Goal: Task Accomplishment & Management: Complete application form

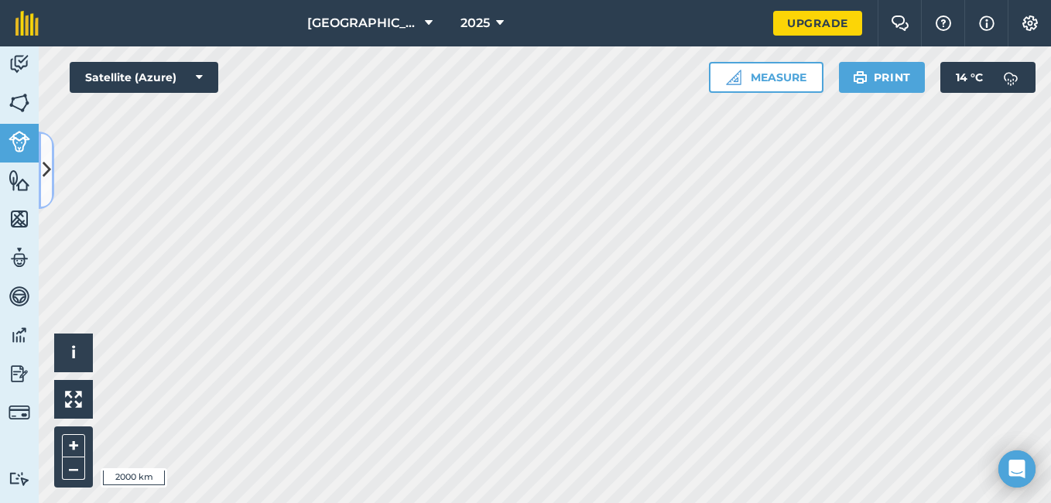
click at [44, 170] on icon at bounding box center [47, 169] width 9 height 27
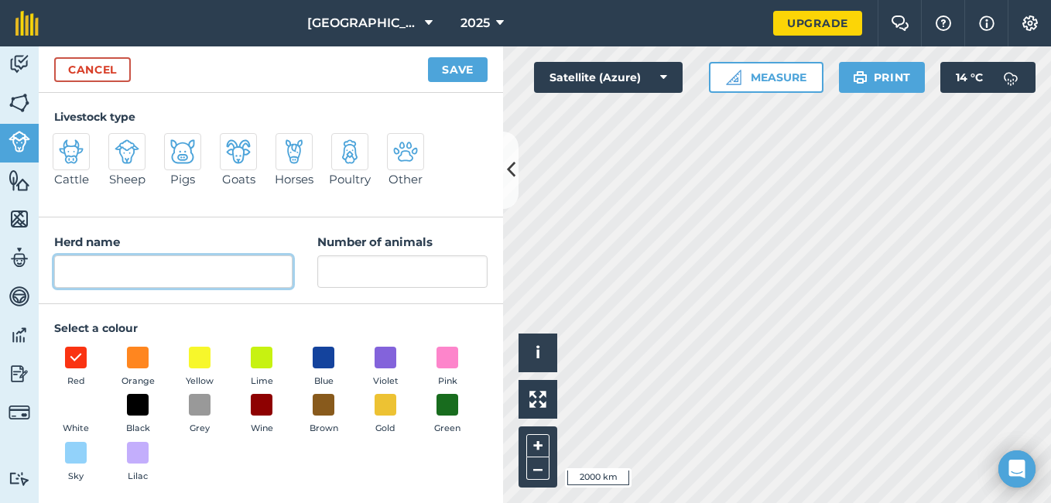
click at [149, 271] on input "Herd name" at bounding box center [173, 271] width 238 height 33
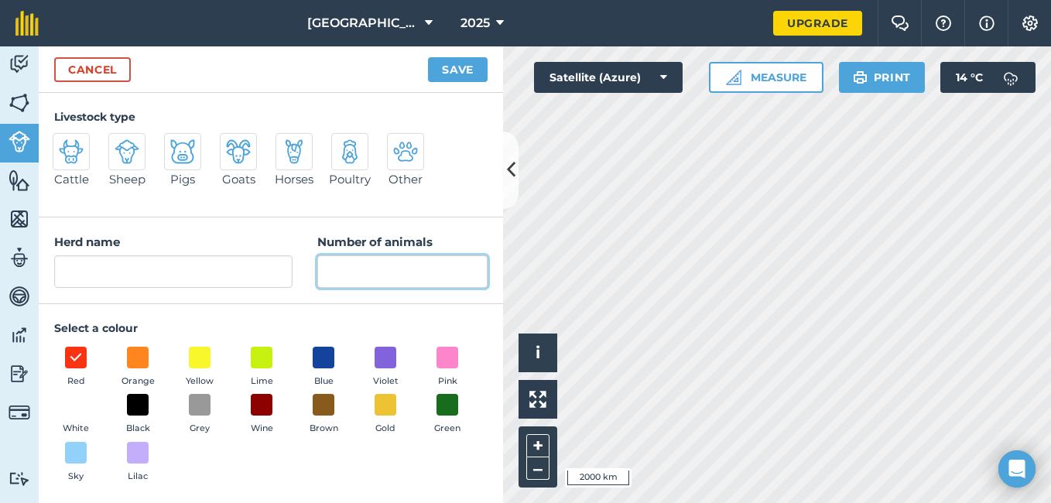
click at [361, 269] on input "Number of animals" at bounding box center [402, 271] width 170 height 33
click at [347, 149] on img at bounding box center [349, 151] width 25 height 25
click at [343, 143] on input "Poultry" at bounding box center [338, 138] width 10 height 10
radio input "true"
type input "Poultry"
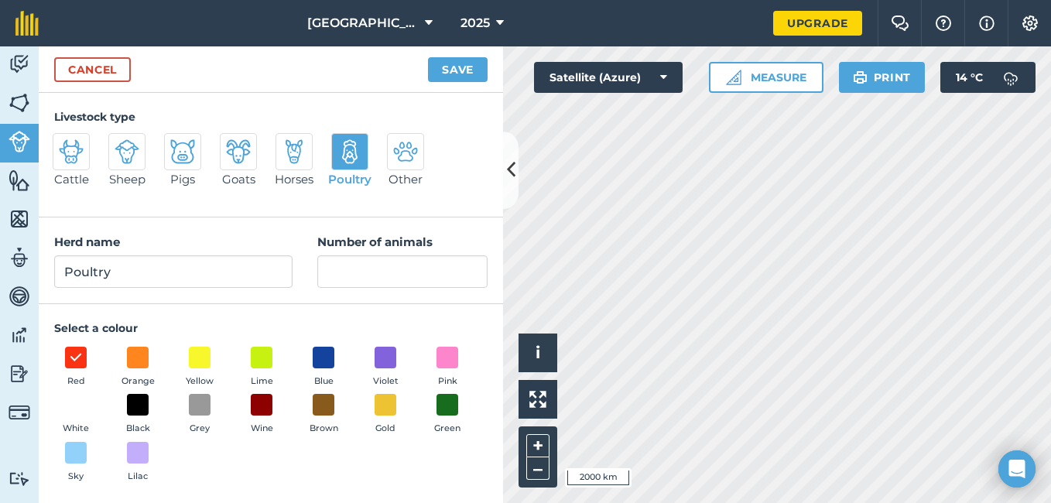
click at [72, 154] on img at bounding box center [71, 151] width 25 height 25
click at [64, 143] on input "Cattle" at bounding box center [59, 138] width 10 height 10
radio input "true"
type input "Cattle"
drag, startPoint x: 305, startPoint y: 207, endPoint x: 265, endPoint y: 207, distance: 39.5
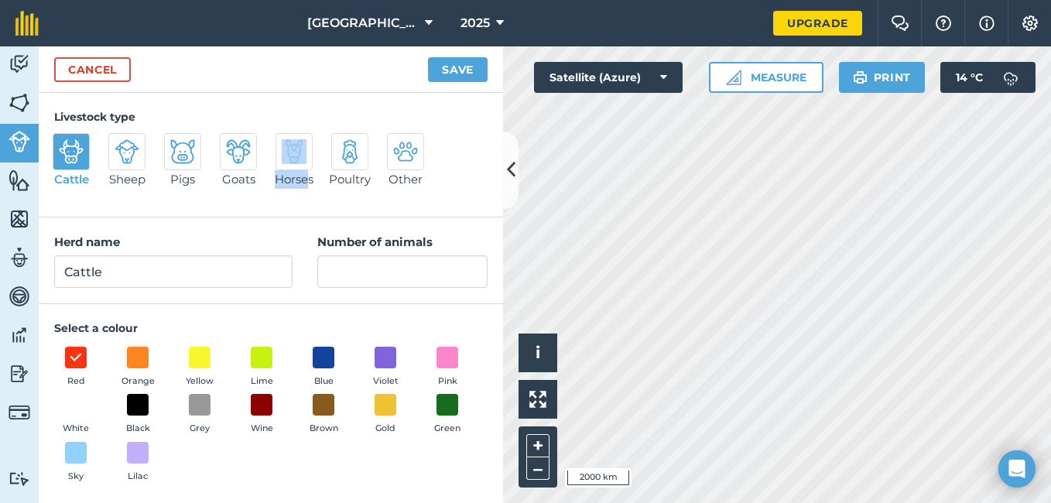
click at [265, 207] on div "Livestock type Cattle Sheep Pigs Goats Horses Poultry Other" at bounding box center [271, 155] width 464 height 125
drag, startPoint x: 265, startPoint y: 207, endPoint x: 223, endPoint y: 211, distance: 42.7
click at [223, 211] on div "Livestock type Cattle Sheep Pigs Goats Horses Poultry Other" at bounding box center [271, 155] width 464 height 125
click at [125, 164] on div at bounding box center [126, 151] width 37 height 37
click at [120, 143] on input "Sheep" at bounding box center [115, 138] width 10 height 10
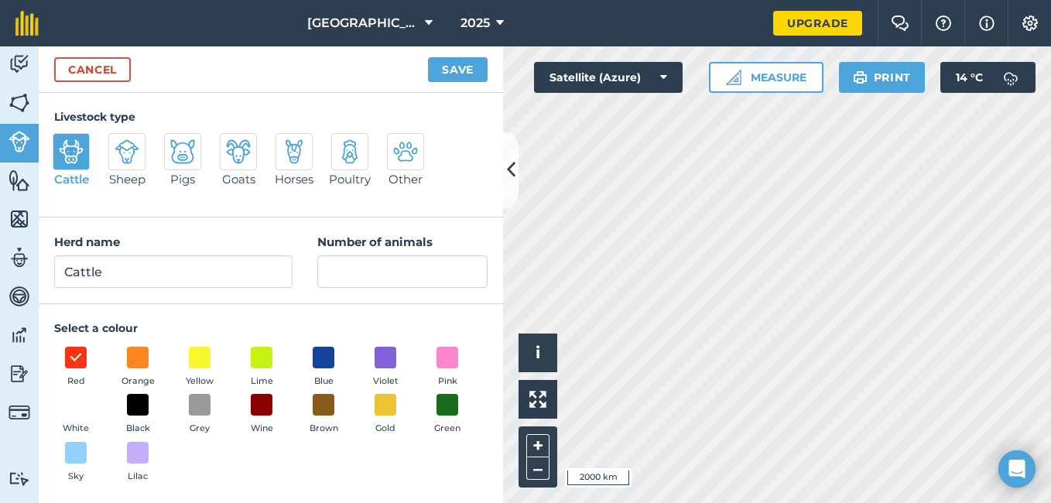
radio input "true"
type input "Sheep"
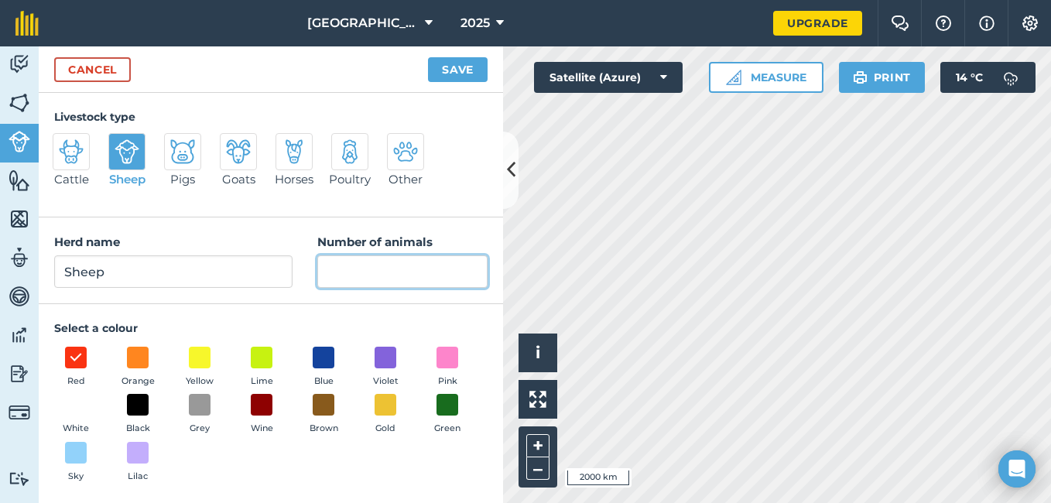
click at [347, 272] on input "Number of animals" at bounding box center [402, 271] width 170 height 33
type input "500"
click at [400, 310] on div "Select a colour Red Orange Yellow Lime Blue Violet Pink White Black Grey Wine B…" at bounding box center [271, 404] width 464 height 201
click at [138, 357] on span at bounding box center [138, 357] width 24 height 24
click at [354, 156] on img at bounding box center [349, 151] width 25 height 25
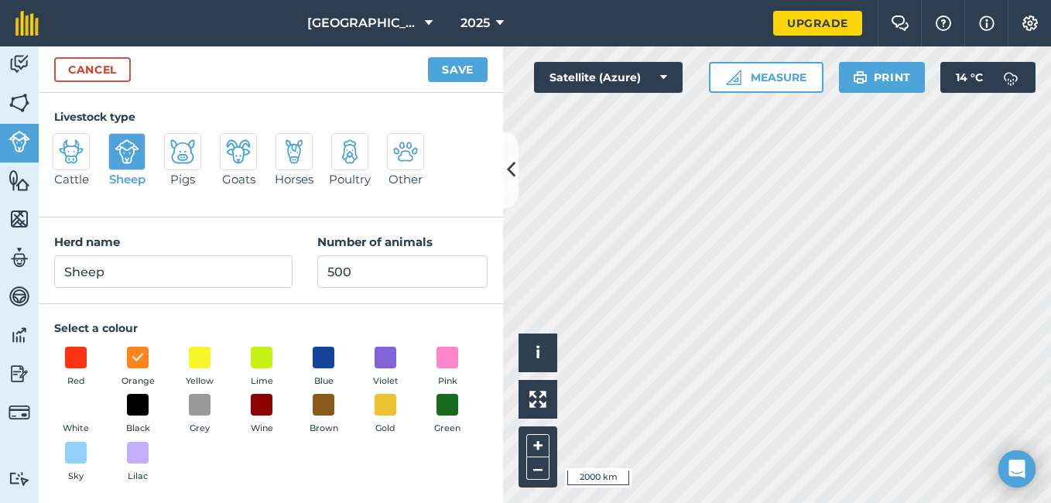
click at [343, 143] on input "Poultry" at bounding box center [338, 138] width 10 height 10
radio input "true"
type input "Poultry"
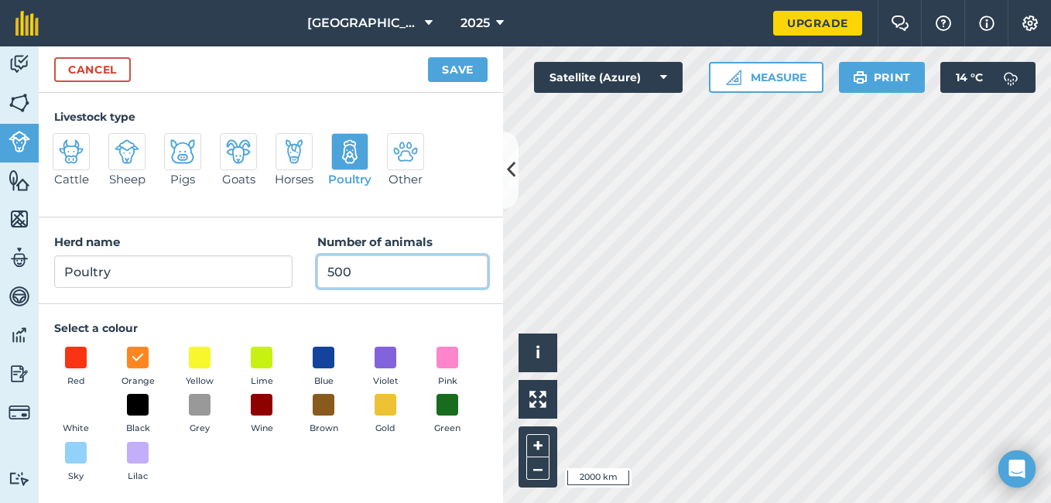
click at [368, 272] on input "500" at bounding box center [402, 271] width 170 height 33
type input "550"
click at [225, 320] on div "Select a colour Red Orange Yellow Lime Blue Violet Pink White Black Grey Wine B…" at bounding box center [270, 404] width 433 height 169
click at [74, 352] on span at bounding box center [76, 357] width 24 height 24
click at [436, 369] on span at bounding box center [448, 357] width 24 height 24
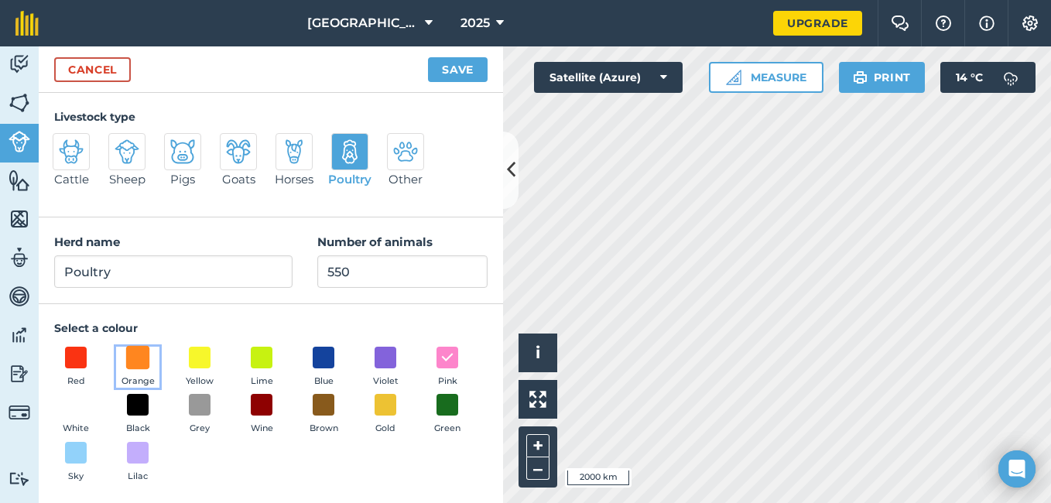
click at [139, 359] on span at bounding box center [138, 357] width 24 height 24
click at [450, 72] on button "Save" at bounding box center [458, 69] width 60 height 25
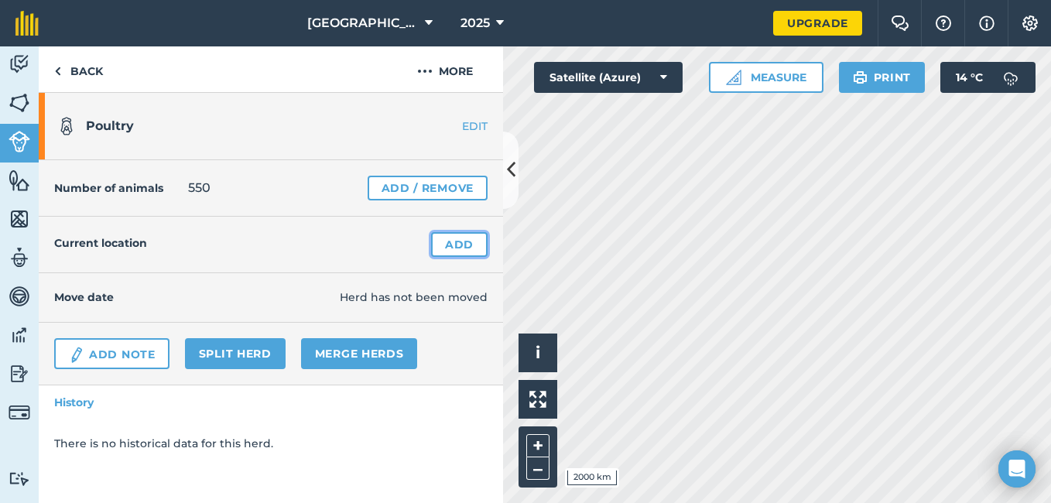
click at [461, 245] on link "Add" at bounding box center [459, 244] width 56 height 25
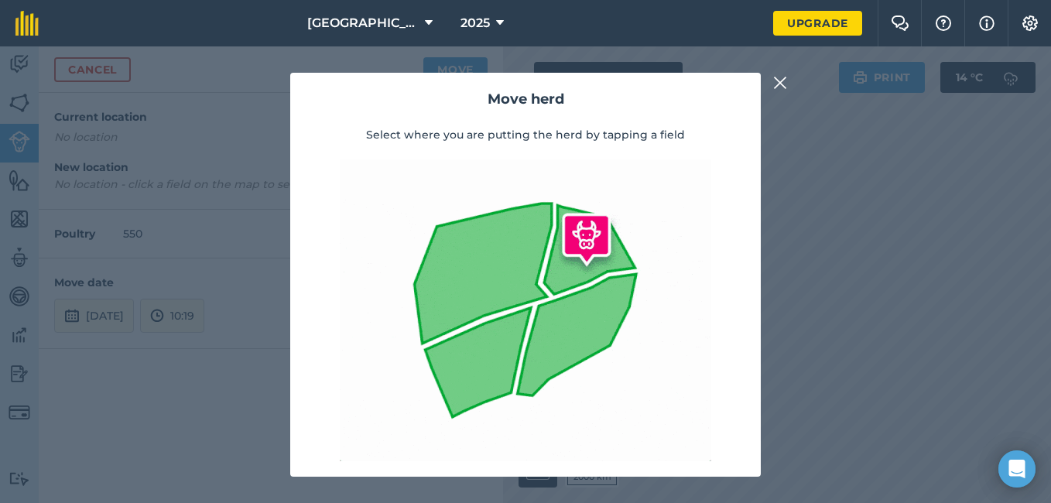
click at [491, 265] on img at bounding box center [525, 310] width 371 height 302
drag, startPoint x: 570, startPoint y: 313, endPoint x: 436, endPoint y: 265, distance: 142.9
click at [570, 315] on img at bounding box center [525, 310] width 371 height 302
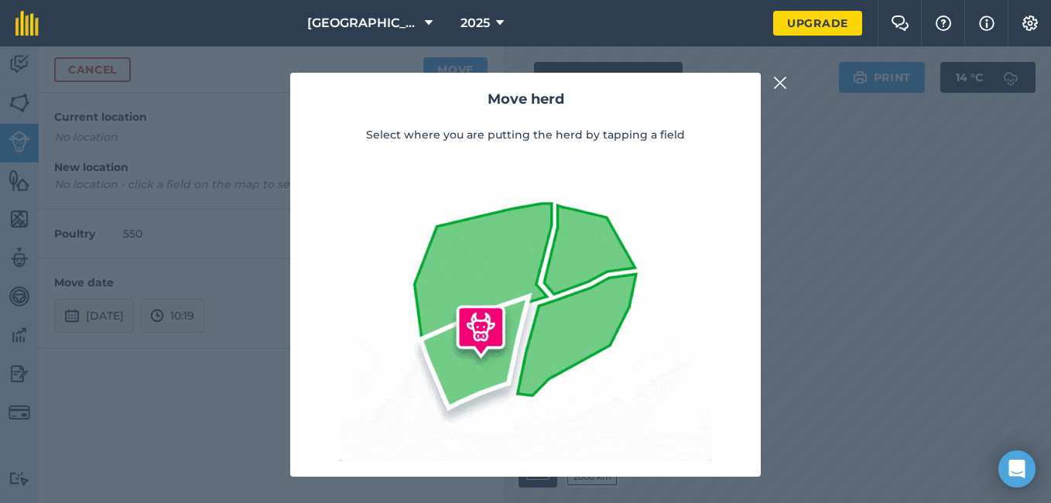
click at [776, 80] on img at bounding box center [780, 83] width 14 height 19
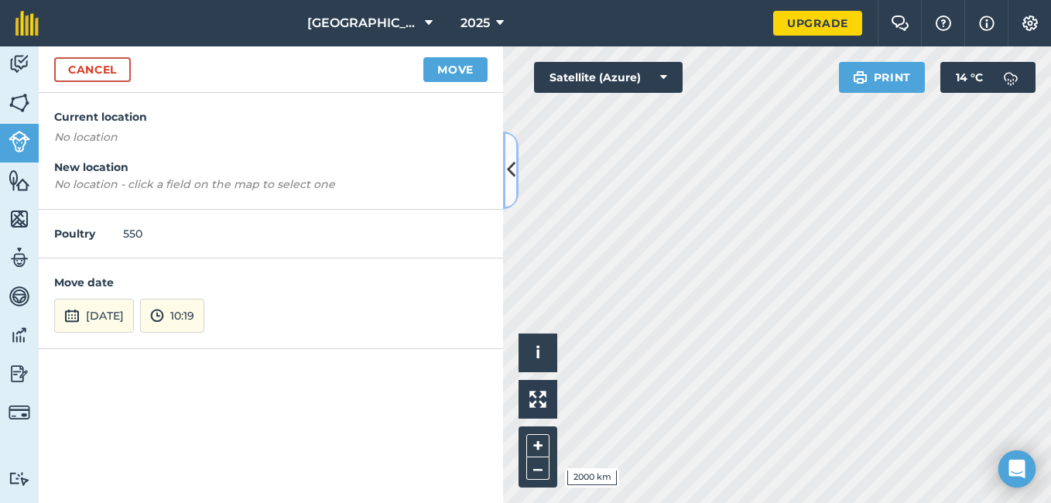
click at [507, 164] on icon at bounding box center [511, 169] width 9 height 27
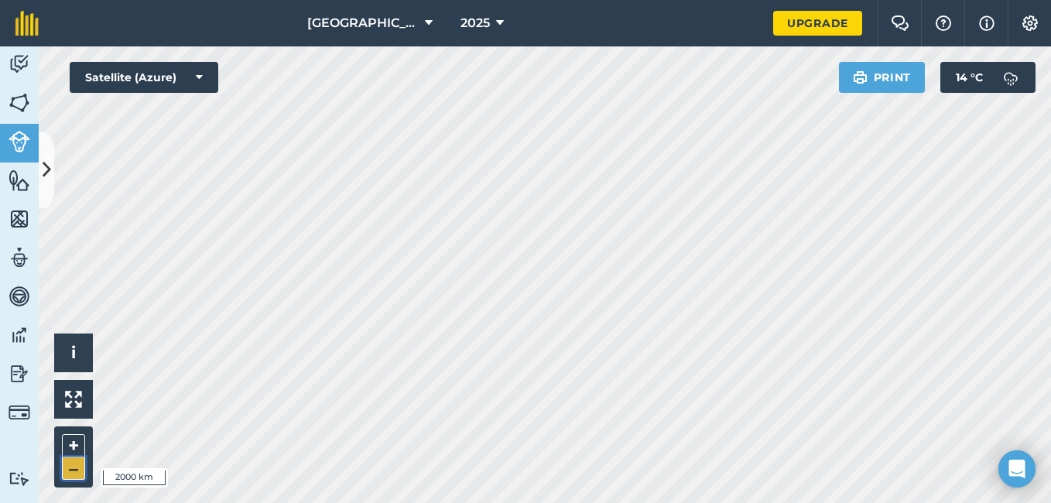
click at [74, 467] on button "–" at bounding box center [73, 468] width 23 height 22
click at [73, 445] on button "+" at bounding box center [73, 445] width 23 height 23
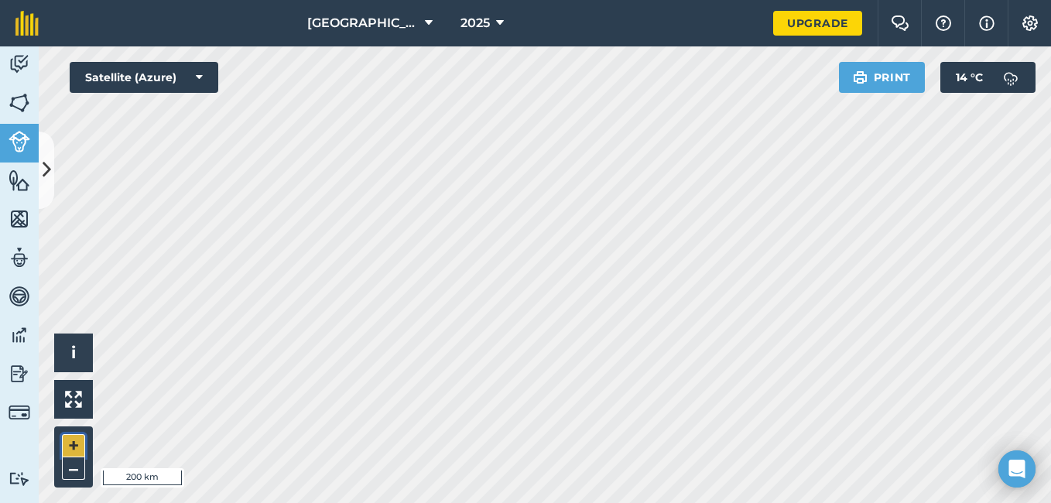
click at [73, 445] on button "+" at bounding box center [73, 445] width 23 height 23
click at [71, 474] on button "–" at bounding box center [73, 468] width 23 height 22
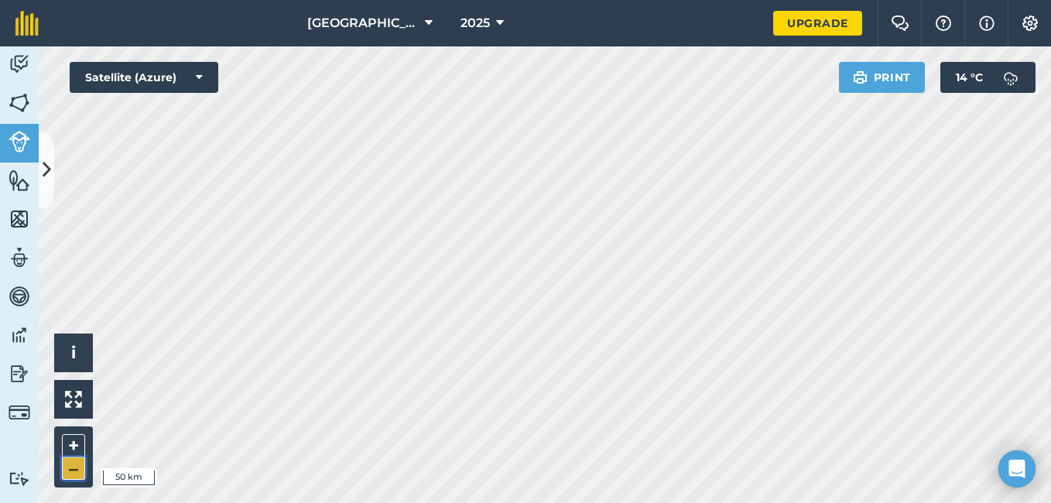
click at [71, 474] on button "–" at bounding box center [73, 468] width 23 height 22
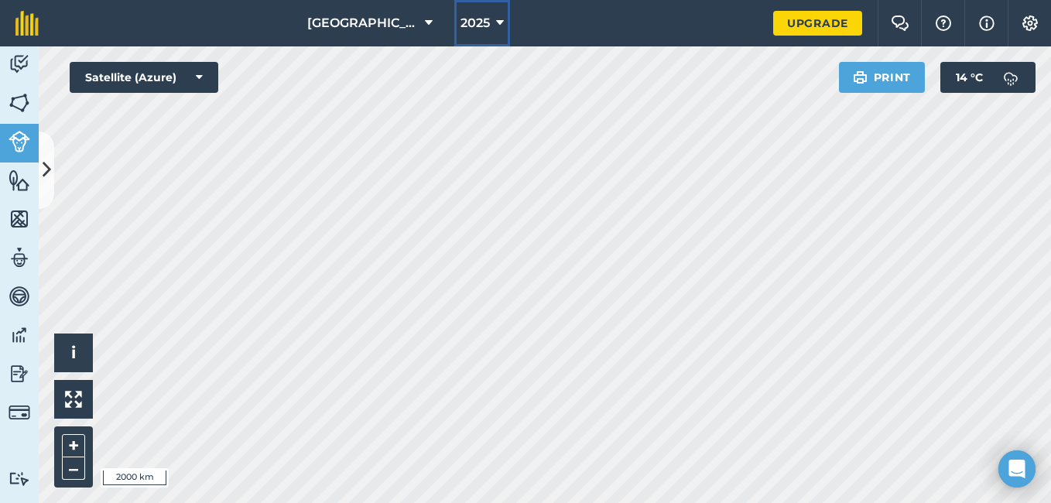
click at [496, 20] on icon at bounding box center [500, 23] width 8 height 19
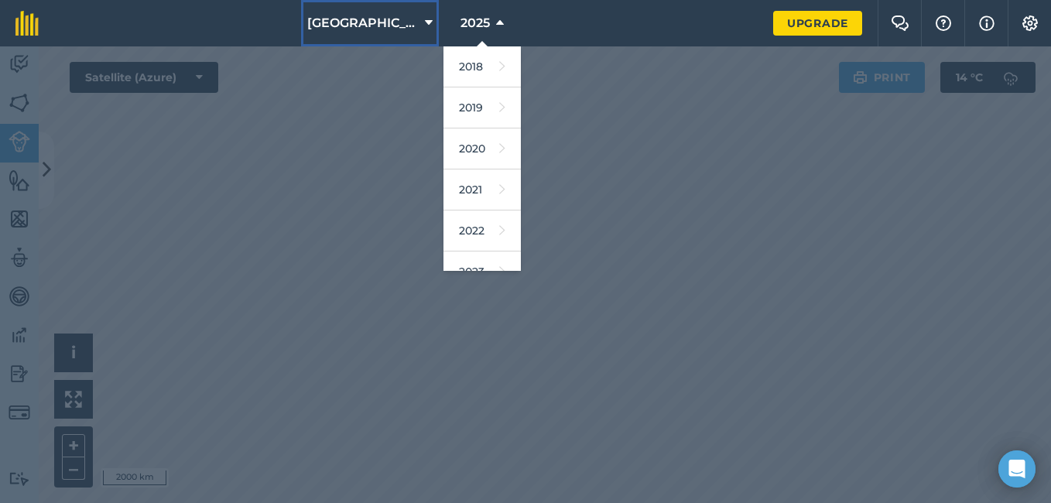
click at [425, 19] on icon at bounding box center [429, 23] width 8 height 19
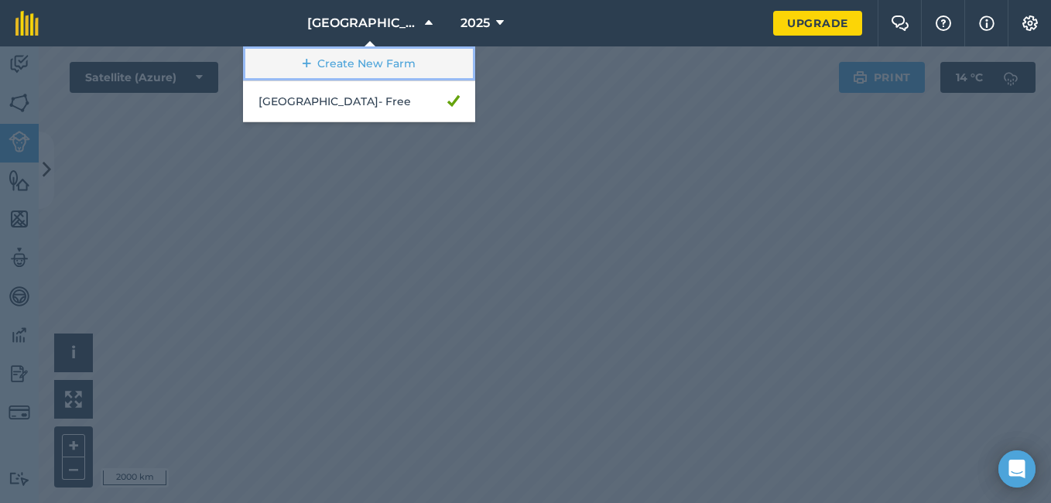
click at [371, 66] on link "Create New Farm" at bounding box center [359, 63] width 232 height 35
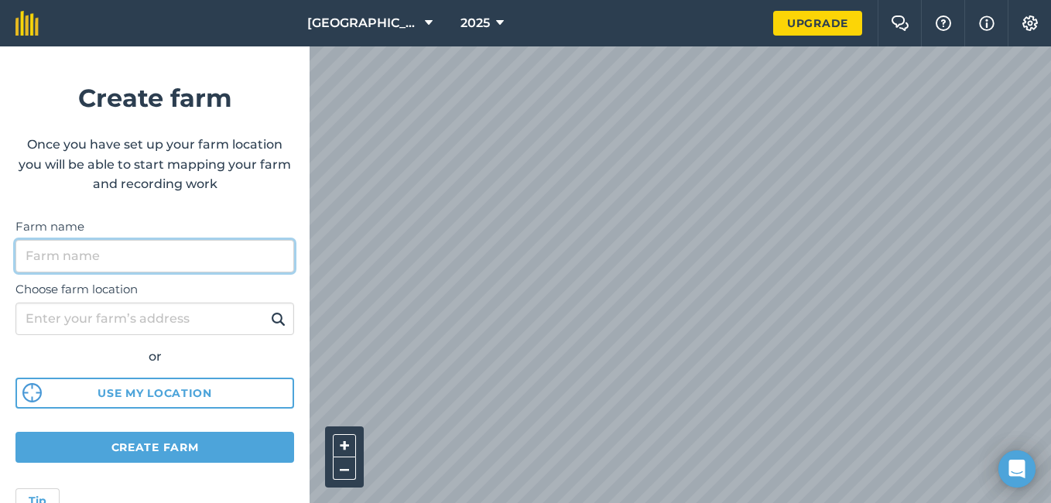
click at [135, 257] on input "Farm name" at bounding box center [154, 256] width 279 height 33
type input "c"
type input "[GEOGRAPHIC_DATA]"
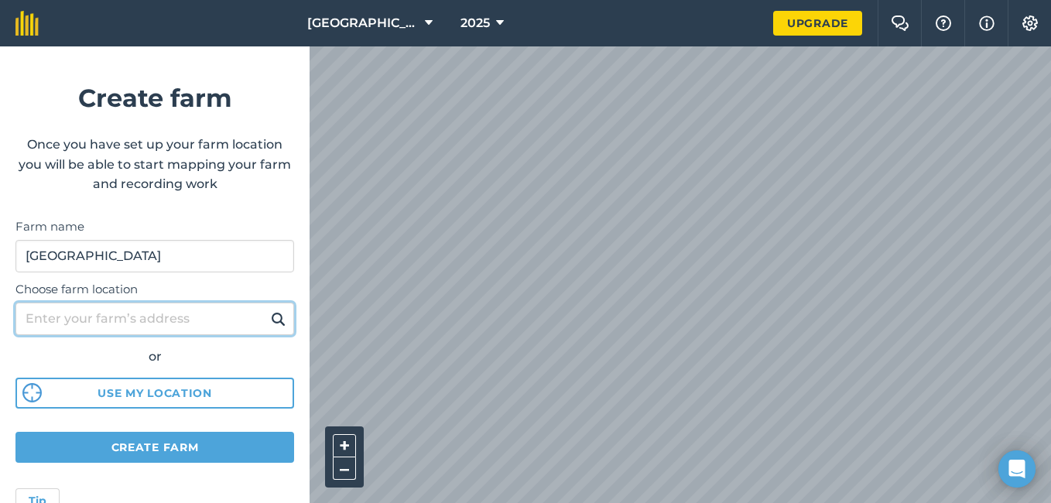
click at [98, 316] on input "Choose farm location" at bounding box center [154, 319] width 279 height 33
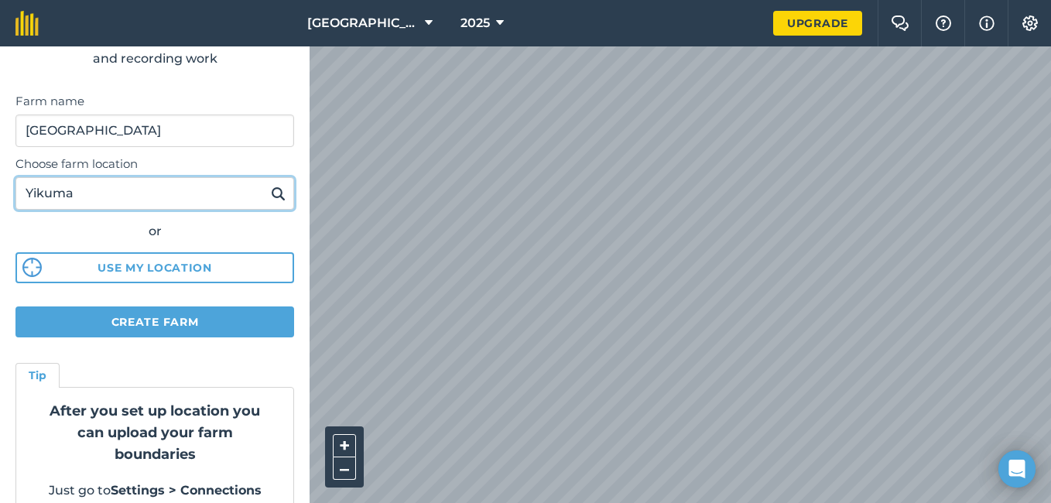
scroll to position [151, 0]
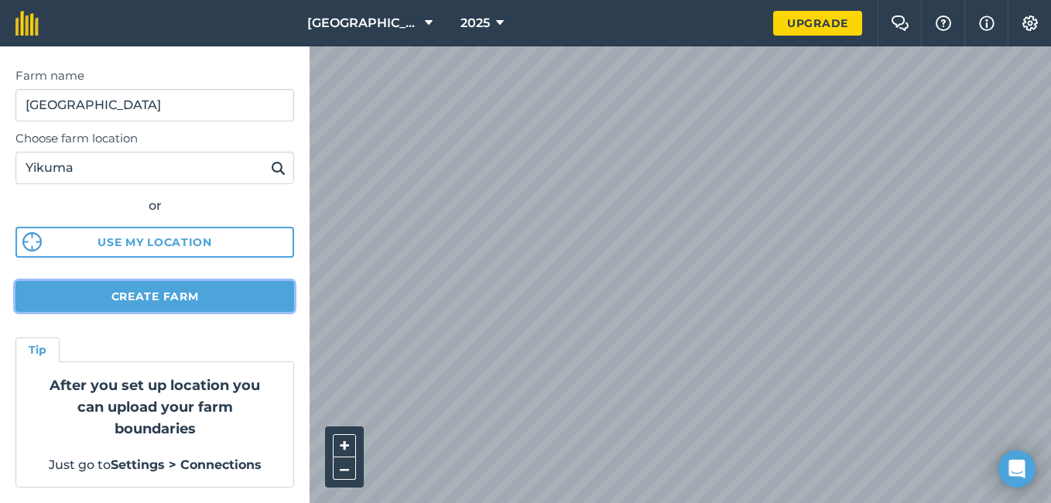
click at [180, 296] on button "Create farm" at bounding box center [154, 296] width 279 height 31
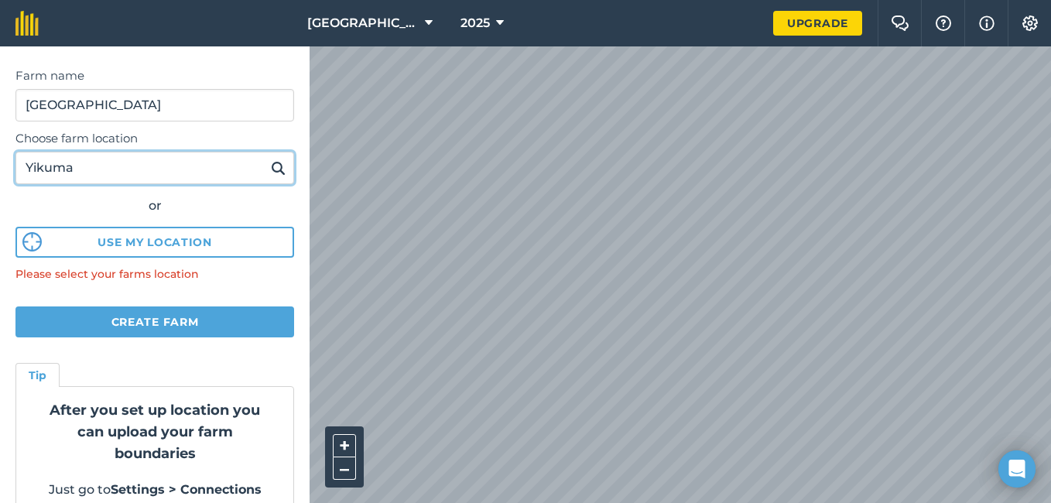
click at [180, 164] on input "Yikuma" at bounding box center [154, 168] width 279 height 33
click at [271, 166] on img at bounding box center [278, 168] width 15 height 19
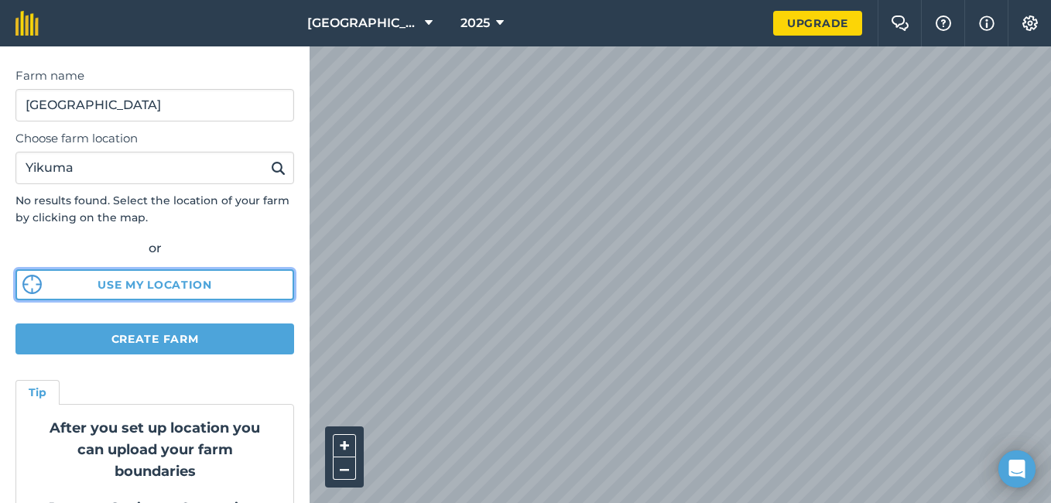
click at [159, 281] on button "Use my location" at bounding box center [154, 284] width 279 height 31
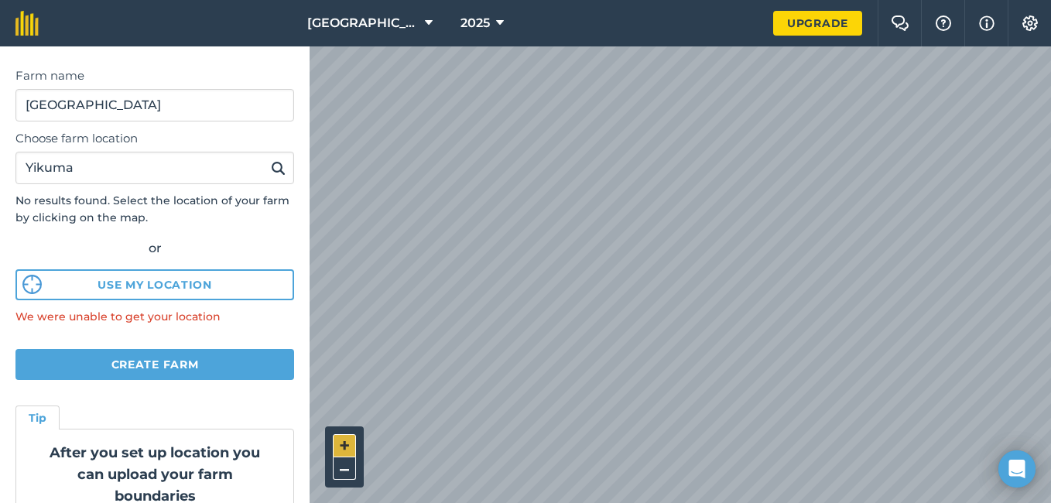
click at [341, 445] on button "+" at bounding box center [344, 445] width 23 height 23
click at [344, 467] on button "–" at bounding box center [344, 468] width 23 height 22
click at [348, 440] on button "+" at bounding box center [344, 445] width 23 height 23
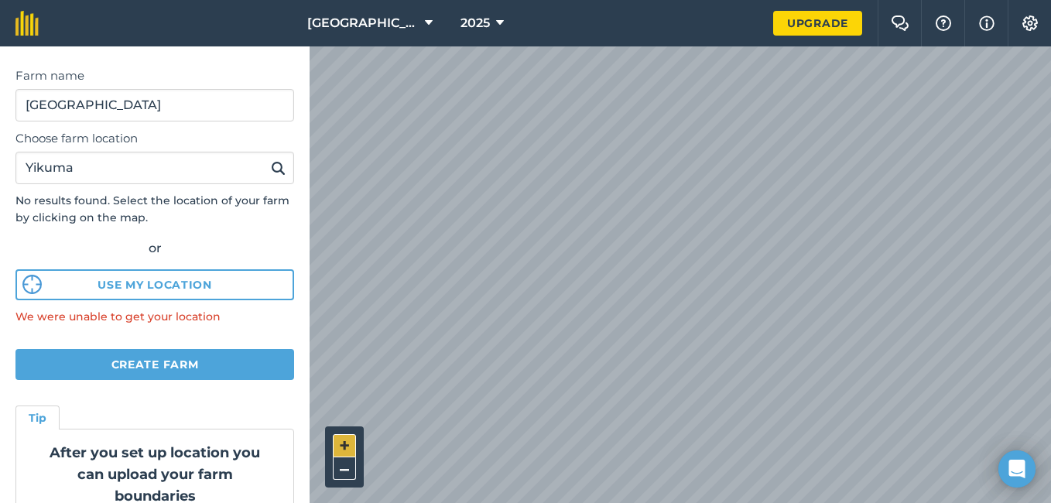
click at [348, 440] on button "+" at bounding box center [344, 445] width 23 height 23
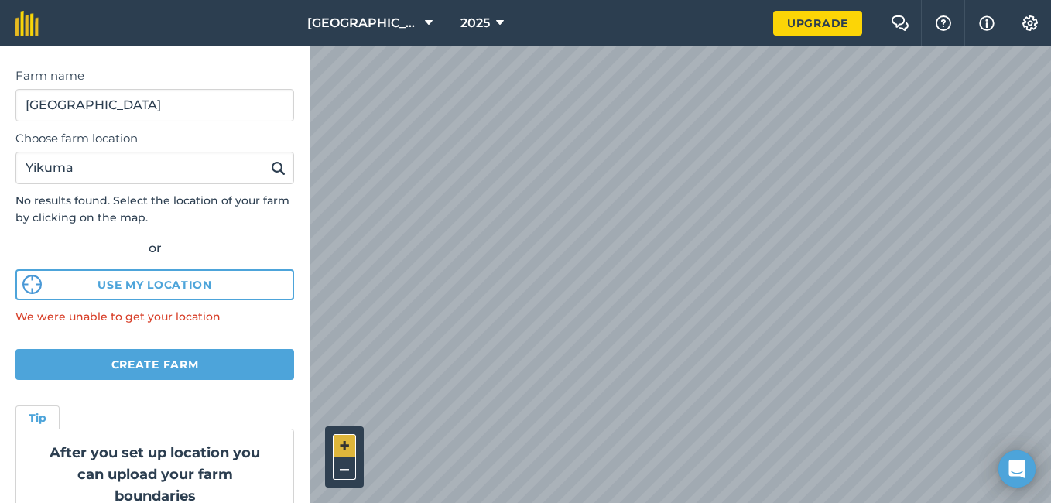
click at [348, 440] on button "+" at bounding box center [344, 445] width 23 height 23
click at [348, 471] on button "–" at bounding box center [344, 468] width 23 height 22
click at [348, 472] on button "–" at bounding box center [344, 468] width 23 height 22
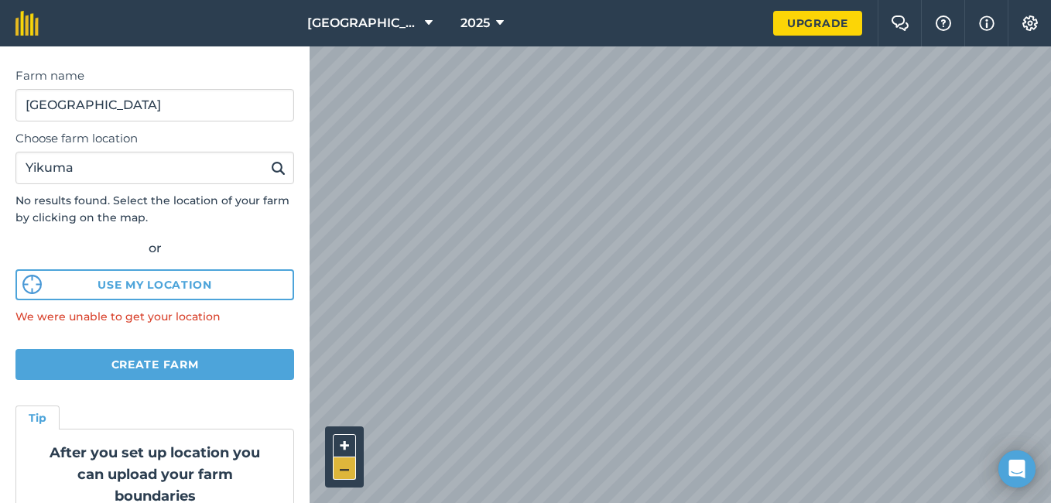
click at [348, 472] on button "–" at bounding box center [344, 468] width 23 height 22
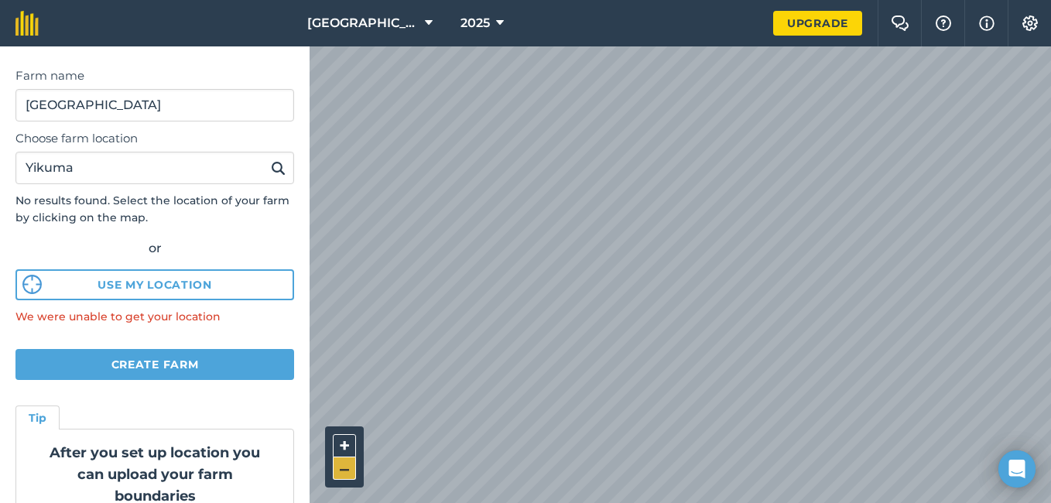
click at [348, 472] on button "–" at bounding box center [344, 468] width 23 height 22
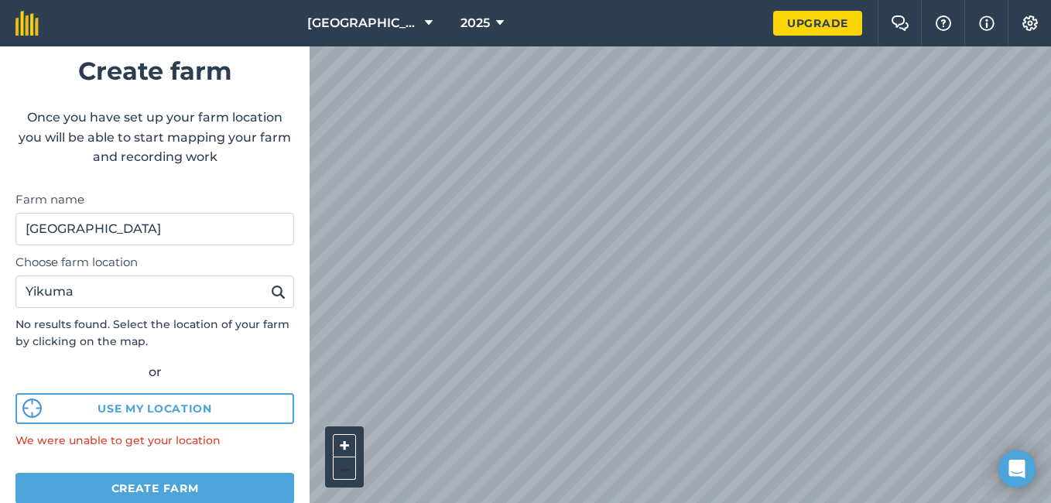
scroll to position [0, 0]
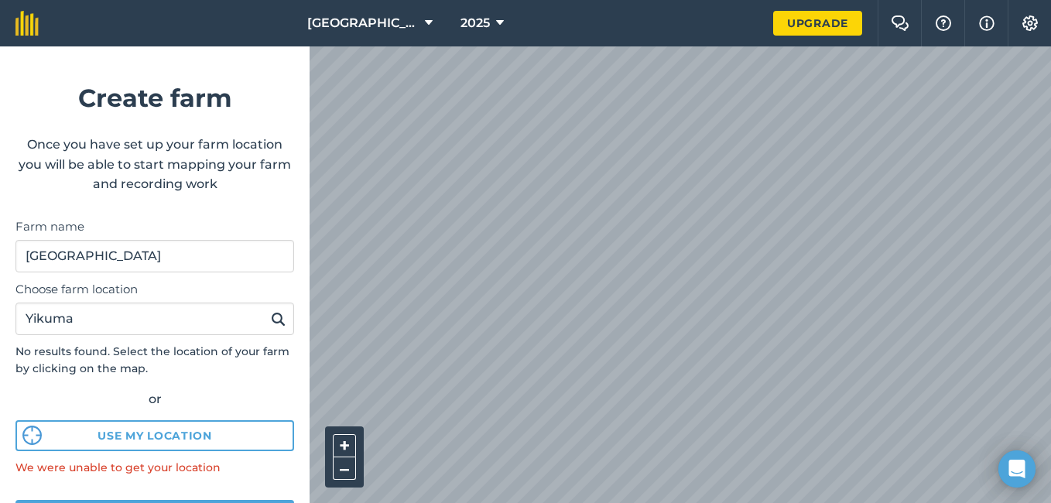
click at [271, 321] on img at bounding box center [278, 319] width 15 height 19
click at [271, 315] on img at bounding box center [278, 319] width 15 height 19
click at [190, 315] on input "Yikuma" at bounding box center [154, 319] width 279 height 33
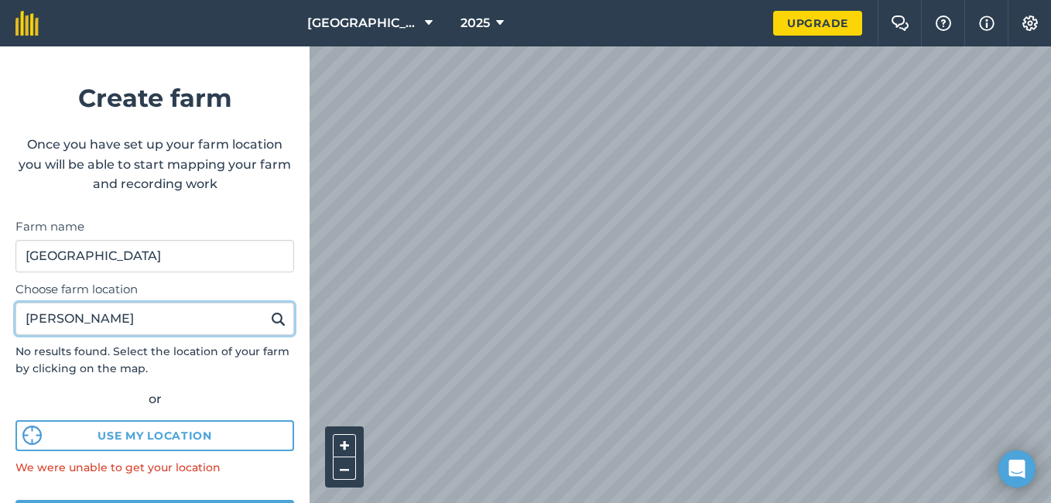
type input "Y"
type input "Koidu"
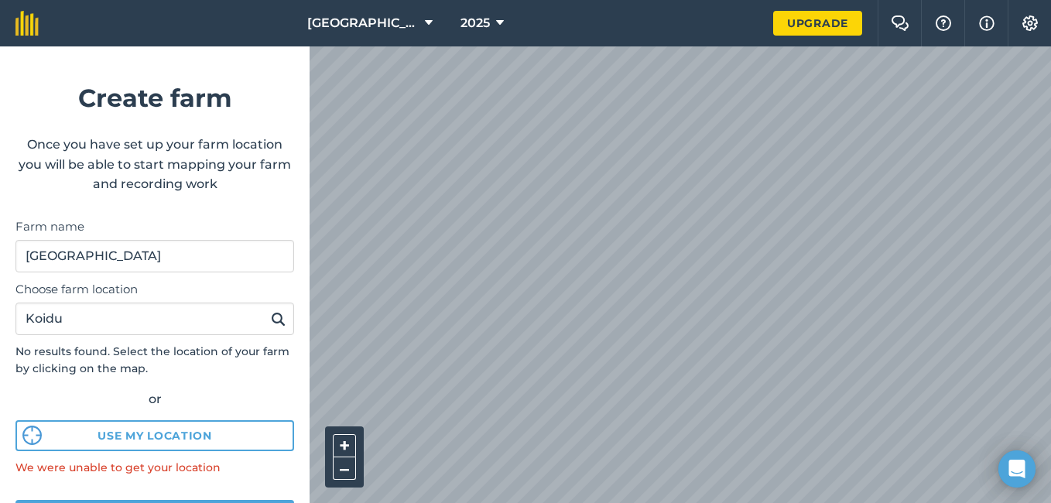
click at [271, 317] on img at bounding box center [278, 319] width 15 height 19
click at [344, 443] on button "+" at bounding box center [344, 445] width 23 height 23
click at [340, 468] on button "–" at bounding box center [344, 468] width 23 height 22
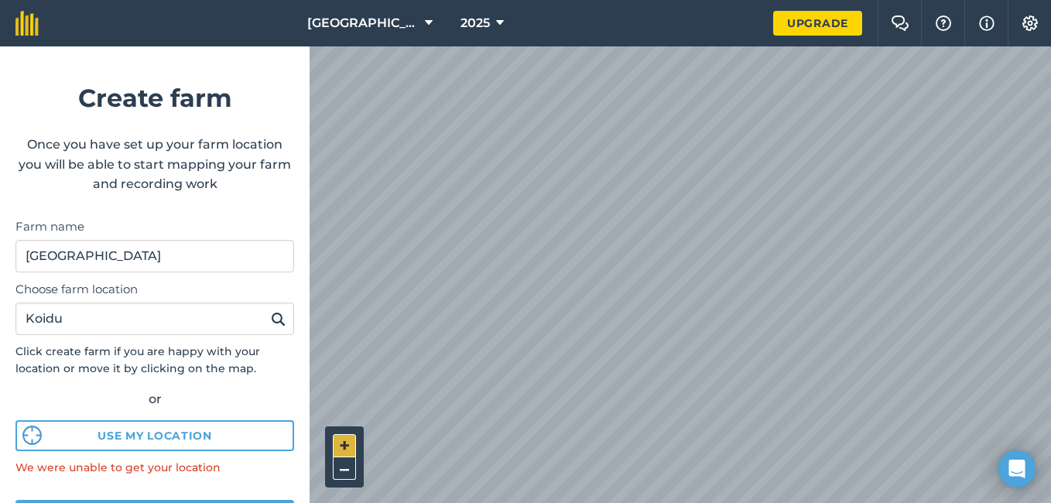
click at [346, 443] on button "+" at bounding box center [344, 445] width 23 height 23
click at [345, 443] on button "+" at bounding box center [344, 445] width 23 height 23
click at [337, 439] on button "+" at bounding box center [344, 445] width 23 height 23
click at [802, 502] on html "[GEOGRAPHIC_DATA] 2025 Upgrade Farm Chat Help Info Settings Create farm Once yo…" at bounding box center [525, 251] width 1051 height 503
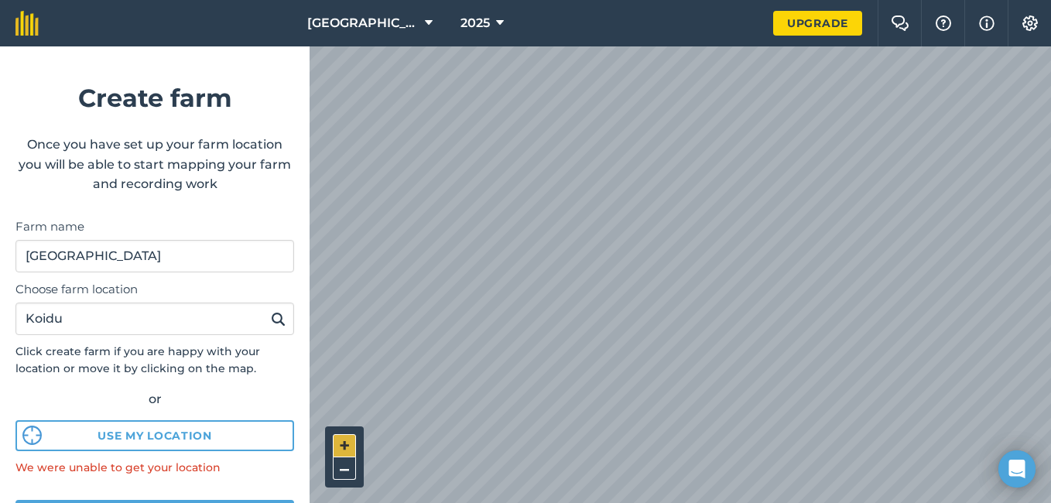
click at [345, 448] on button "+" at bounding box center [344, 445] width 23 height 23
click at [344, 448] on button "+" at bounding box center [344, 445] width 23 height 23
click at [345, 439] on button "+" at bounding box center [344, 445] width 23 height 23
click at [347, 467] on button "–" at bounding box center [344, 468] width 23 height 22
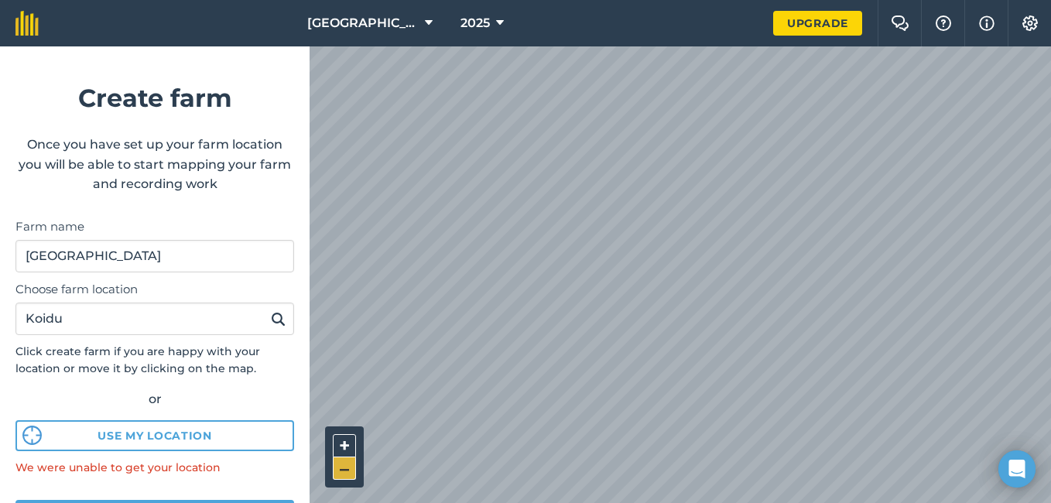
click at [347, 467] on button "–" at bounding box center [344, 468] width 23 height 22
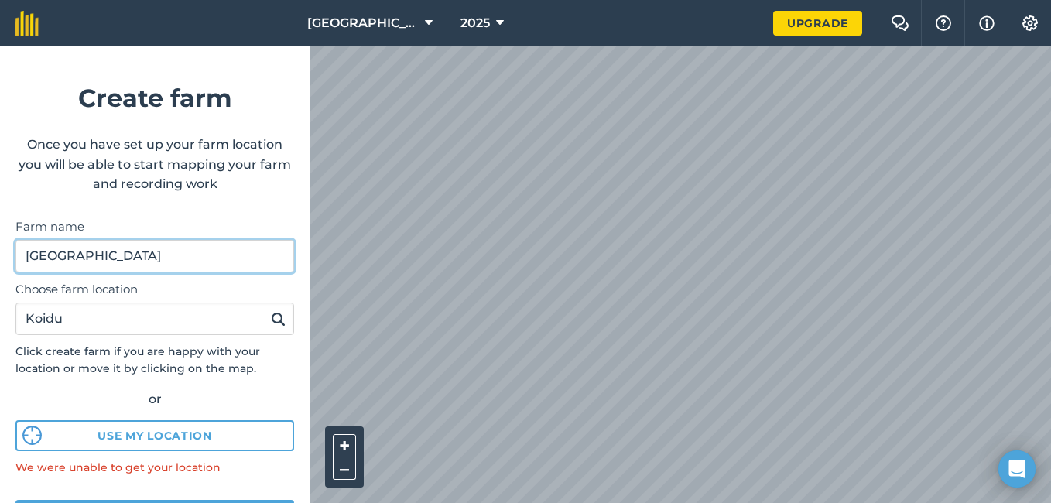
drag, startPoint x: 113, startPoint y: 255, endPoint x: 4, endPoint y: 268, distance: 109.8
click at [4, 268] on form "Create farm Once you have set up your farm location you will be able to start m…" at bounding box center [155, 274] width 310 height 457
type input "[GEOGRAPHIC_DATA]"
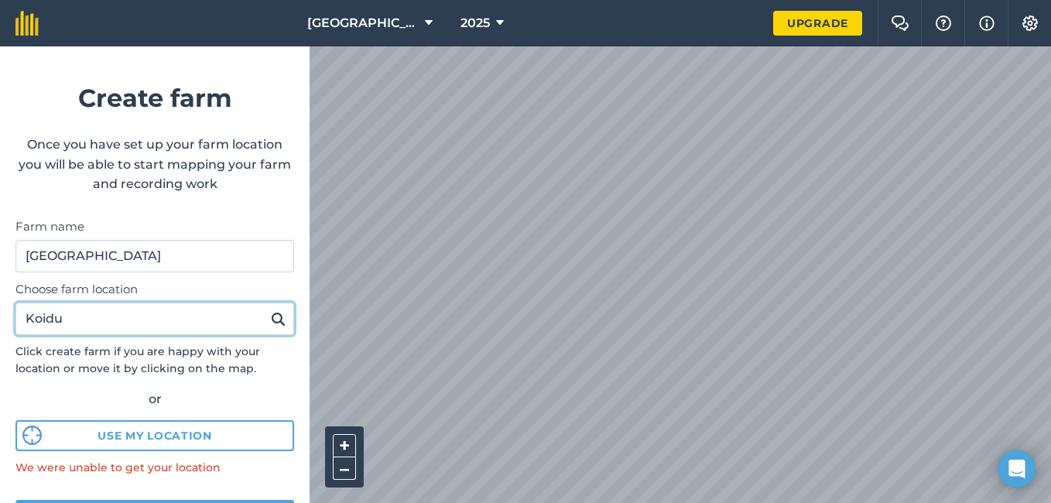
click at [74, 314] on input "Koidu" at bounding box center [154, 319] width 279 height 33
type input "K"
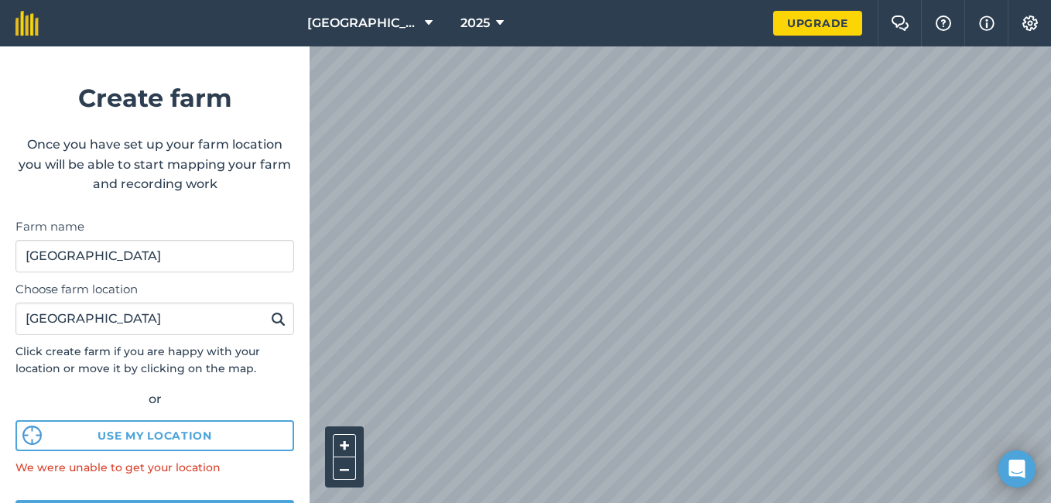
click at [271, 318] on img at bounding box center [278, 319] width 15 height 19
click at [344, 443] on button "+" at bounding box center [344, 445] width 23 height 23
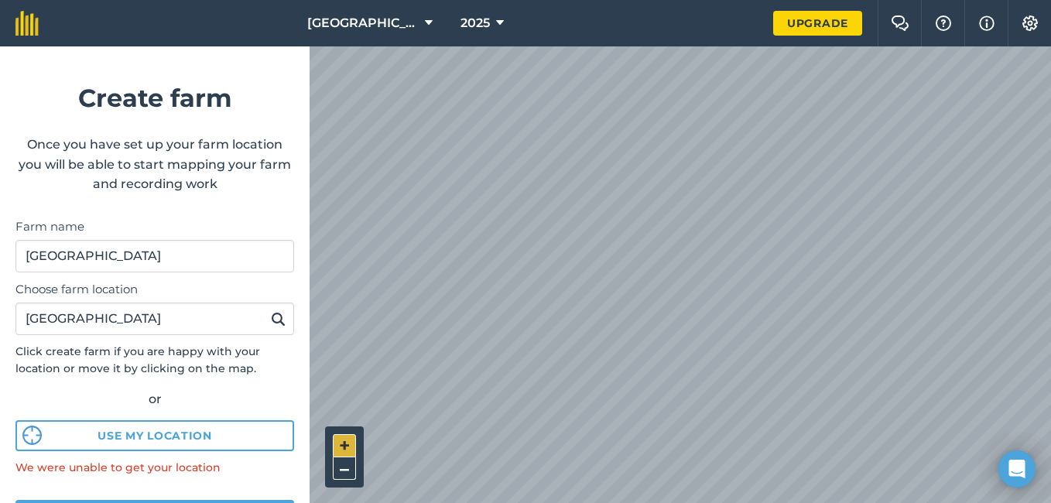
click at [344, 443] on button "+" at bounding box center [344, 445] width 23 height 23
click at [340, 442] on button "+" at bounding box center [344, 445] width 23 height 23
click at [344, 467] on button "–" at bounding box center [344, 468] width 23 height 22
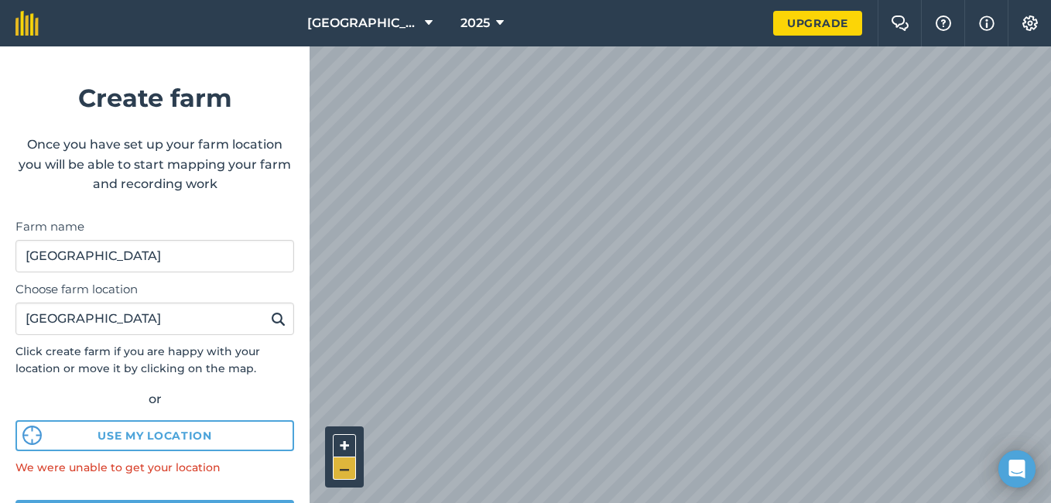
click at [344, 467] on button "–" at bounding box center [344, 468] width 23 height 22
click at [821, 29] on div "[GEOGRAPHIC_DATA] 2025 Upgrade Farm Chat Help Info Settings Create farm Once yo…" at bounding box center [525, 23] width 1051 height 46
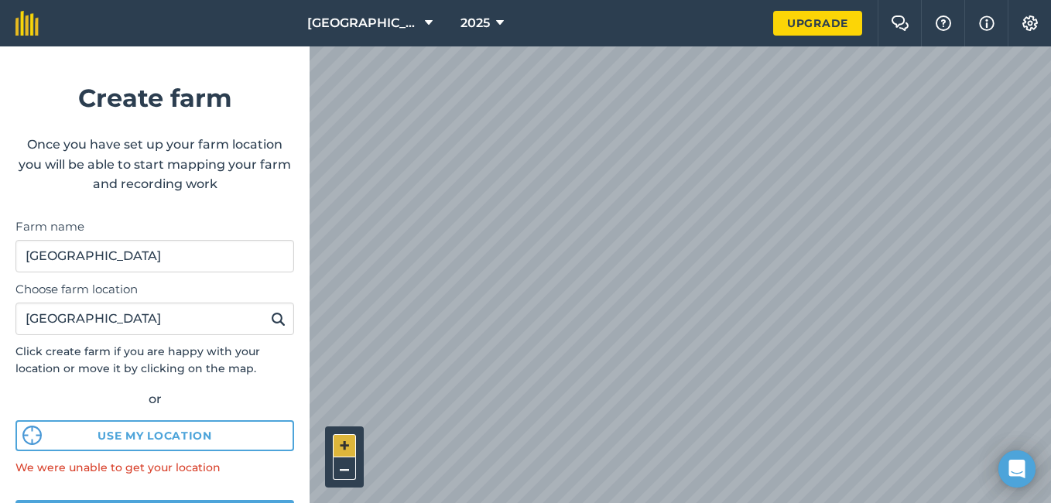
click at [344, 441] on button "+" at bounding box center [344, 445] width 23 height 23
click at [799, 502] on html "[GEOGRAPHIC_DATA] 2025 Upgrade Farm Chat Help Info Settings Create farm Once yo…" at bounding box center [525, 251] width 1051 height 503
click at [343, 440] on button "+" at bounding box center [344, 445] width 23 height 23
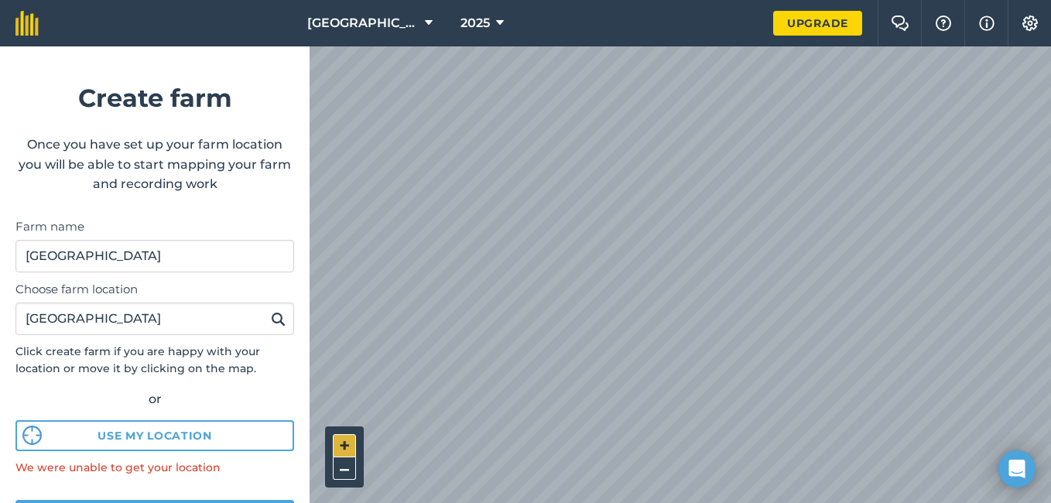
click at [340, 447] on button "+" at bounding box center [344, 445] width 23 height 23
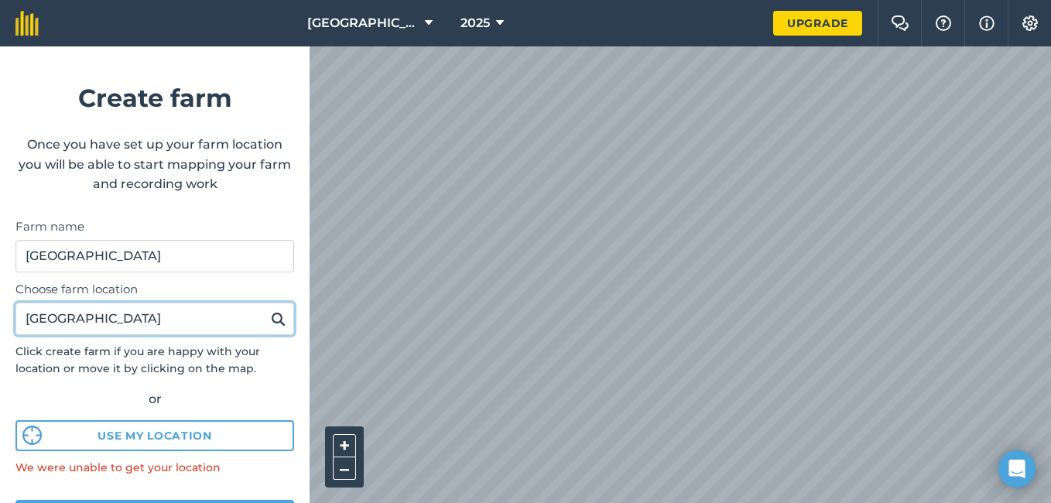
click at [118, 320] on input "[GEOGRAPHIC_DATA]" at bounding box center [154, 319] width 279 height 33
type input "F"
type input "Kainkordu"
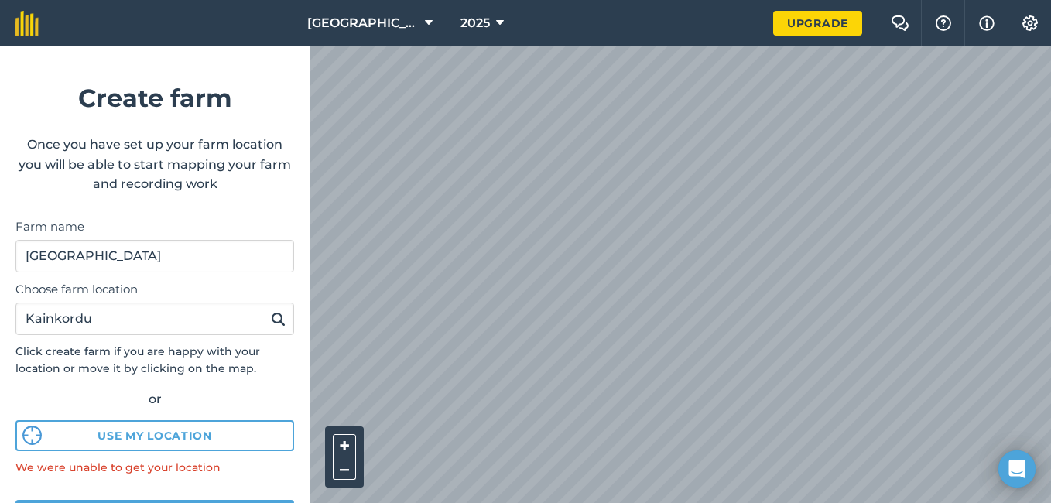
click at [271, 313] on img at bounding box center [278, 319] width 15 height 19
click at [346, 442] on button "+" at bounding box center [344, 445] width 23 height 23
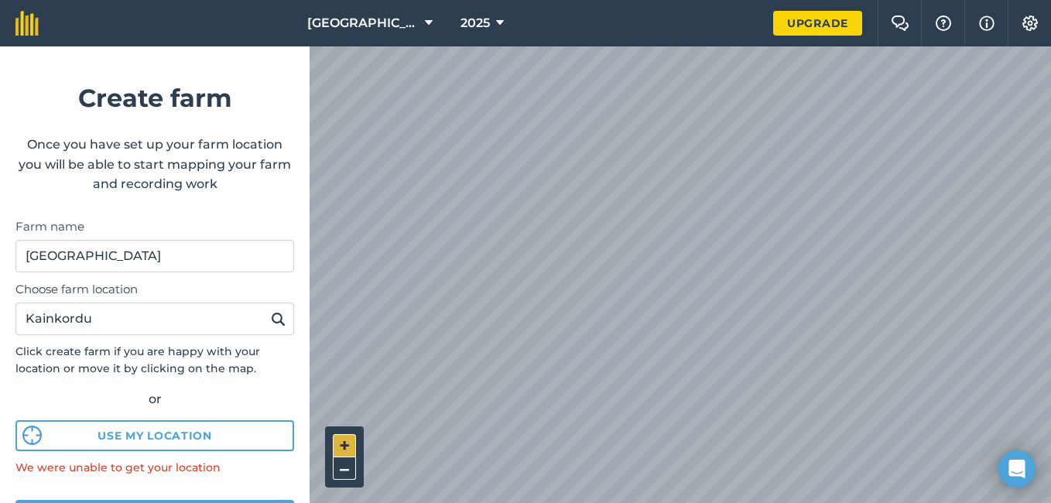
click at [346, 442] on button "+" at bounding box center [344, 445] width 23 height 23
click at [347, 470] on button "–" at bounding box center [344, 468] width 23 height 22
click at [347, 469] on button "–" at bounding box center [344, 468] width 23 height 22
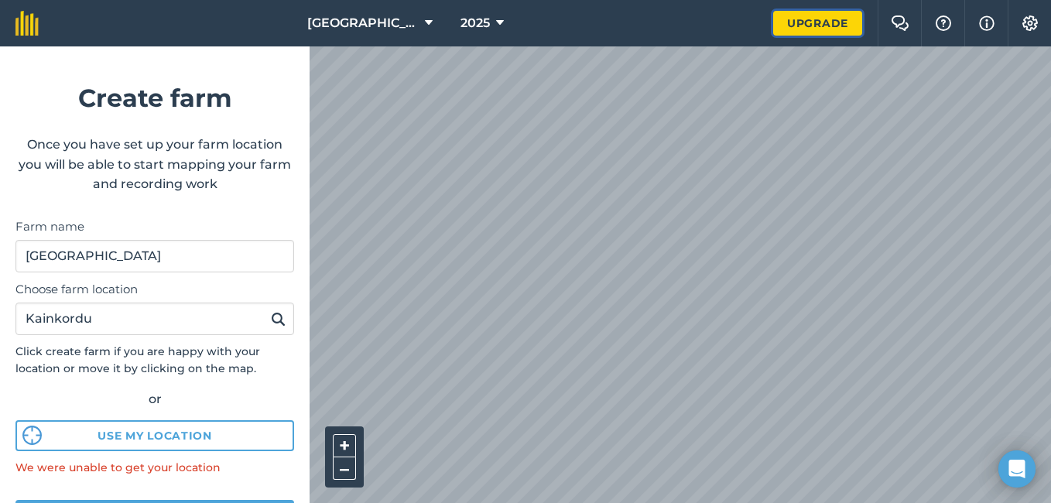
click at [827, 19] on link "Upgrade" at bounding box center [817, 23] width 89 height 25
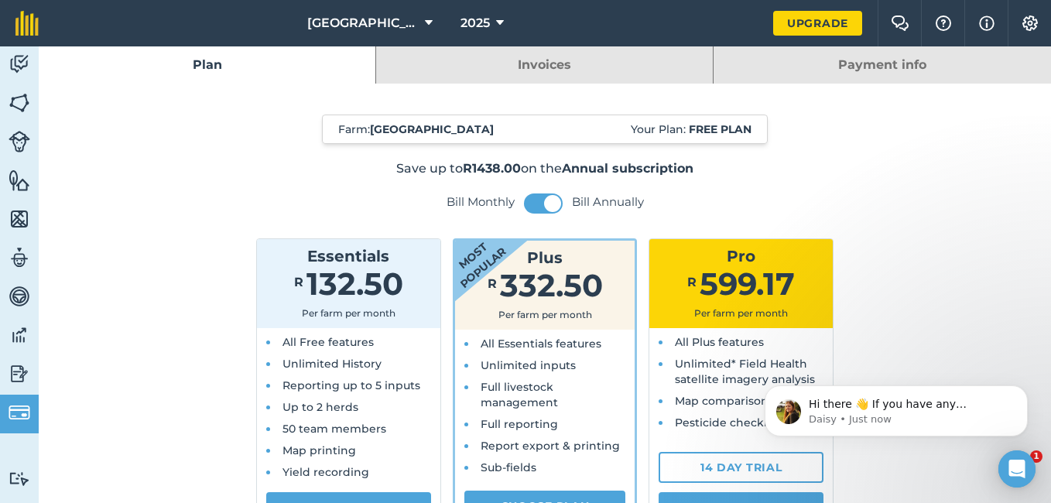
click at [844, 61] on link "Payment info" at bounding box center [881, 64] width 337 height 37
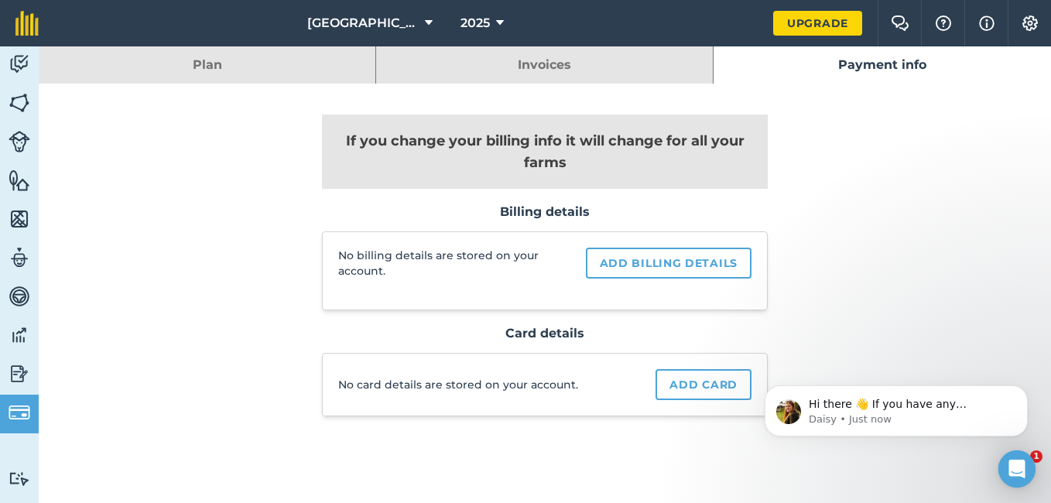
click at [540, 205] on h3 "Billing details" at bounding box center [545, 211] width 446 height 15
click at [19, 101] on img at bounding box center [20, 102] width 22 height 23
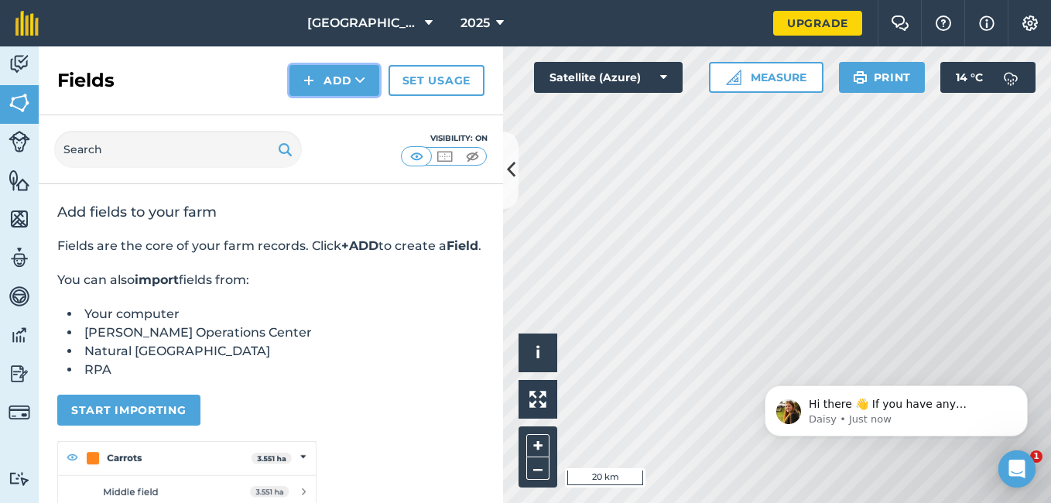
click at [333, 82] on button "Add" at bounding box center [334, 80] width 90 height 31
click at [344, 114] on link "Draw" at bounding box center [334, 115] width 85 height 34
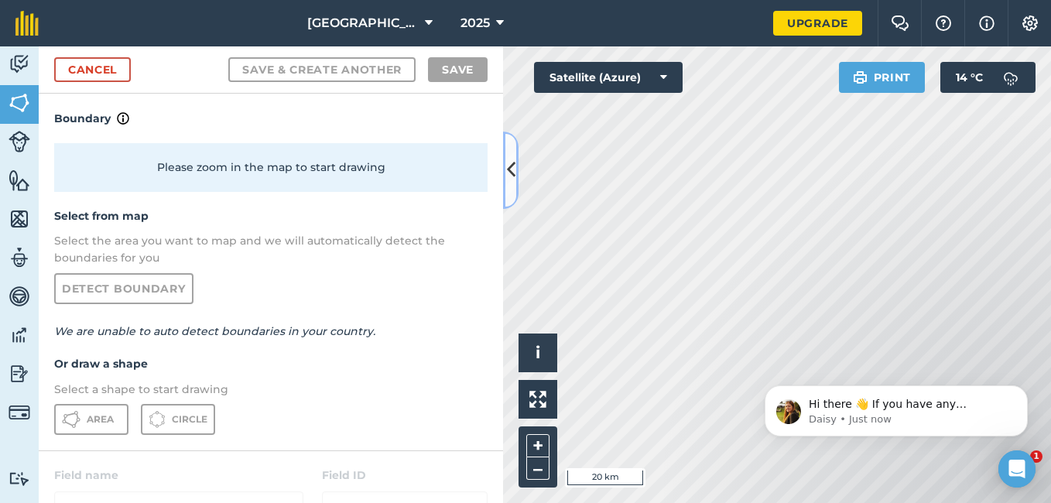
click at [513, 173] on icon at bounding box center [511, 169] width 9 height 27
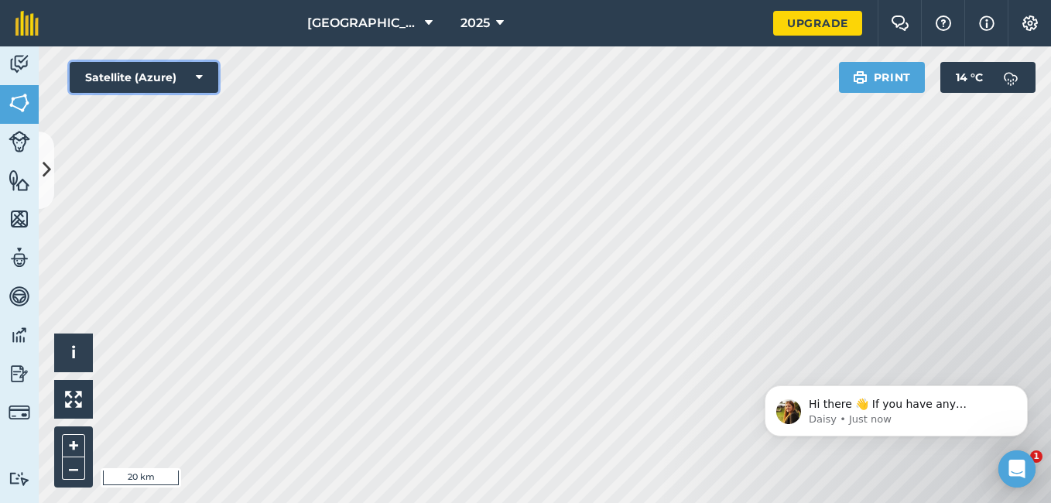
click at [200, 76] on icon at bounding box center [199, 77] width 7 height 15
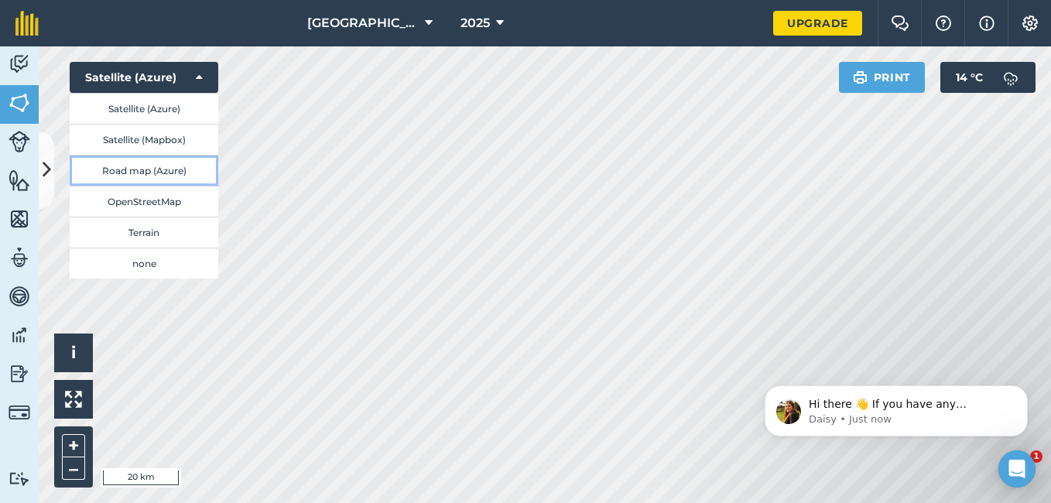
click at [128, 168] on button "Road map (Azure)" at bounding box center [144, 170] width 149 height 31
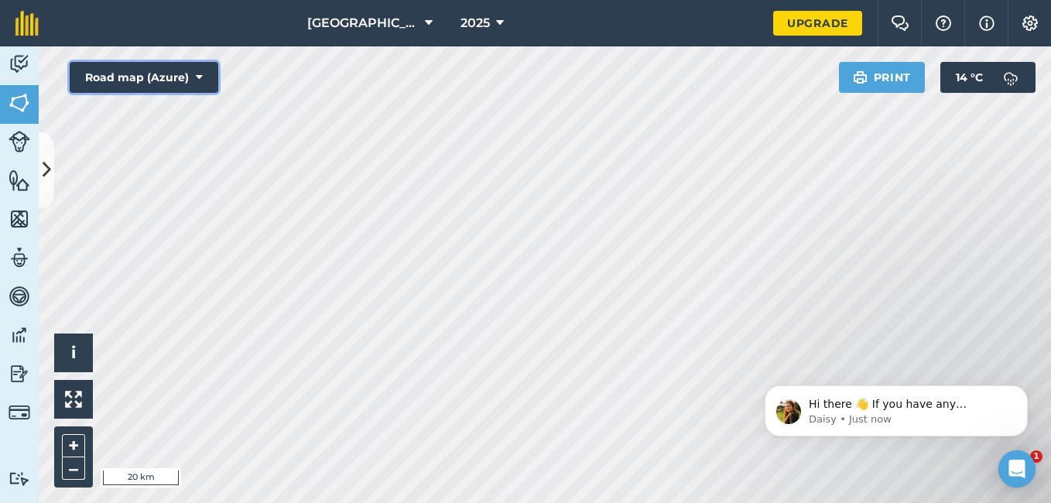
click at [196, 76] on icon at bounding box center [199, 77] width 7 height 15
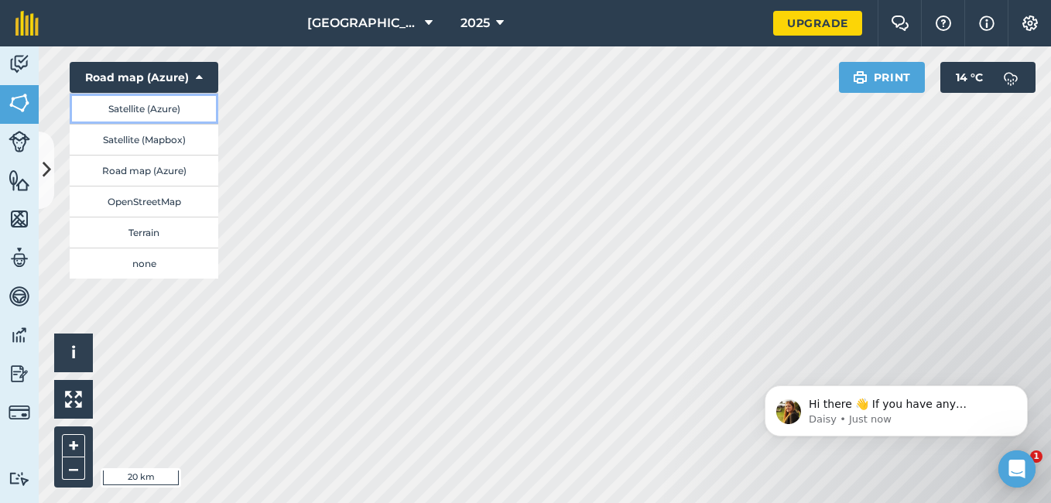
click at [130, 109] on button "Satellite (Azure)" at bounding box center [144, 108] width 149 height 31
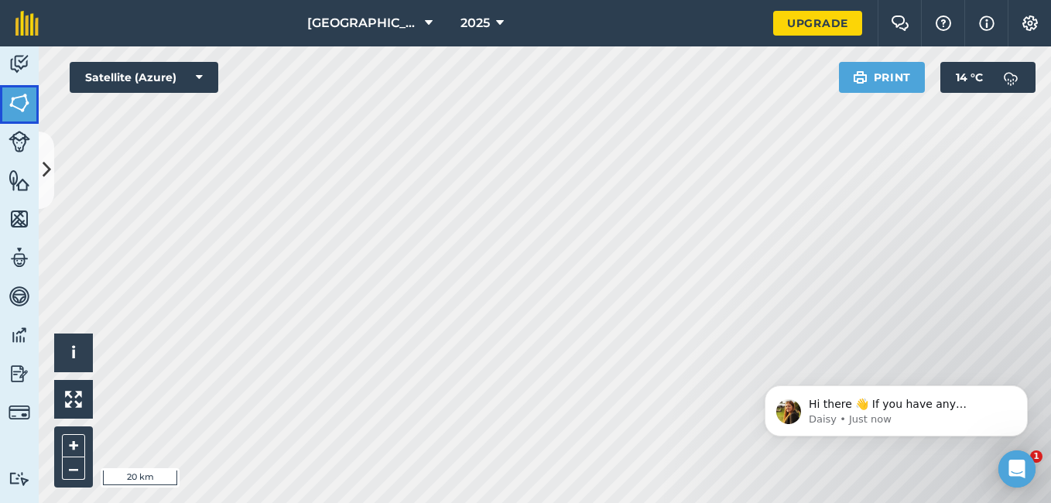
click at [23, 104] on img at bounding box center [20, 102] width 22 height 23
click at [772, 74] on button "Measure" at bounding box center [766, 77] width 115 height 31
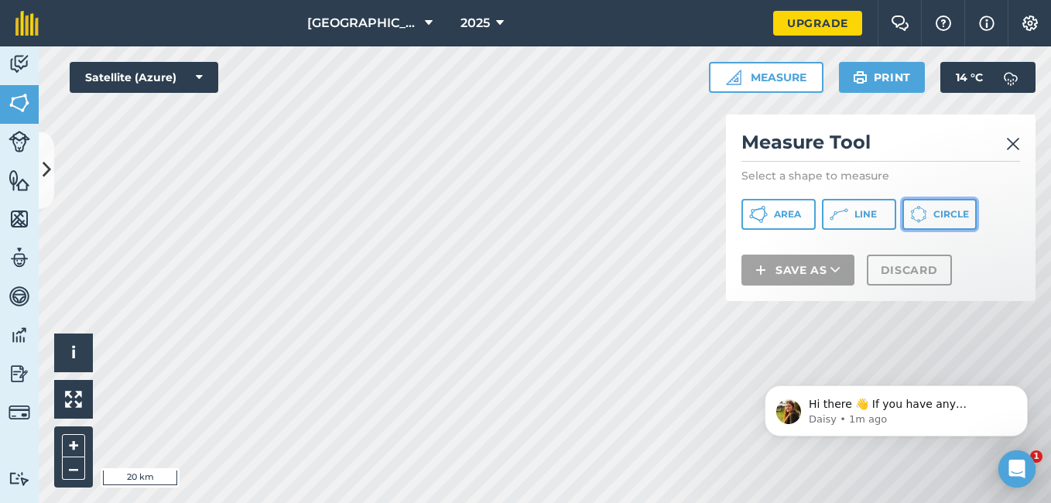
click at [940, 208] on span "Circle" at bounding box center [951, 214] width 36 height 12
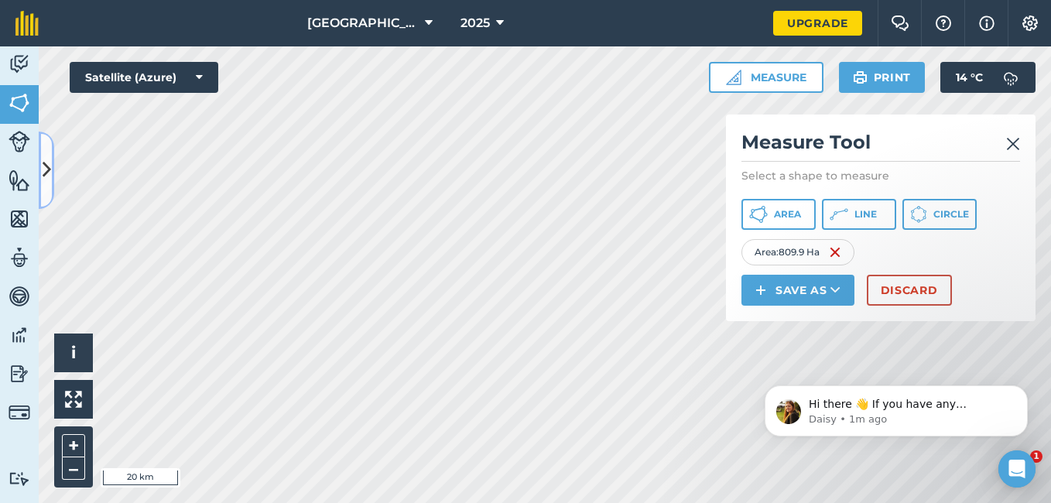
click at [47, 165] on icon at bounding box center [47, 169] width 9 height 27
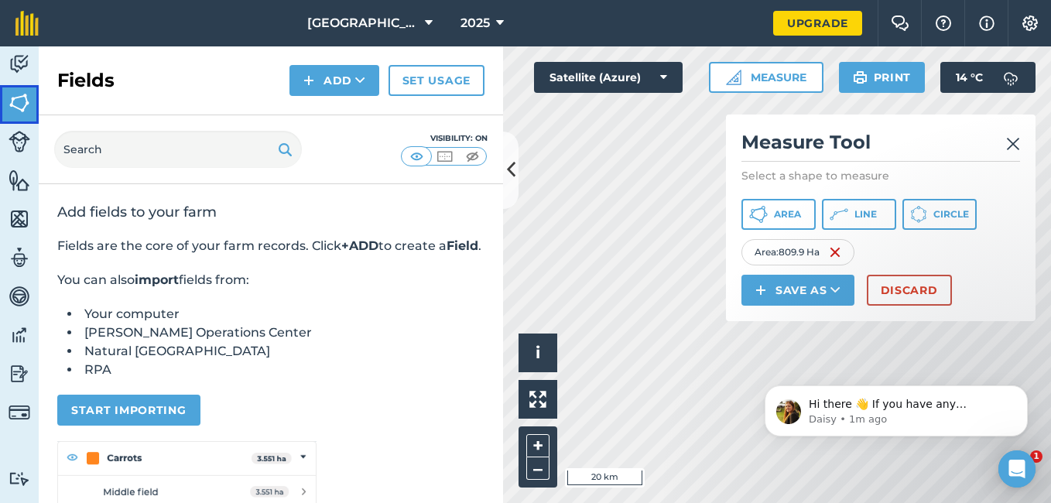
click at [22, 98] on img at bounding box center [20, 102] width 22 height 23
click at [789, 213] on span "Area" at bounding box center [787, 214] width 27 height 12
click at [512, 166] on icon at bounding box center [511, 169] width 9 height 27
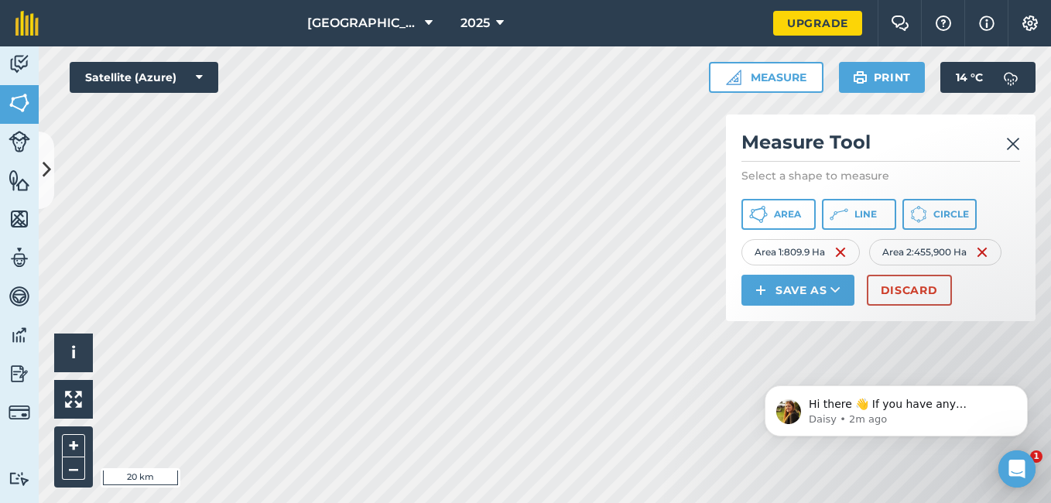
click at [888, 289] on div "Hi there 👋 If you have any questions about our pricing or which plan is right f…" at bounding box center [896, 339] width 285 height 193
click at [902, 286] on button "Discard" at bounding box center [909, 290] width 85 height 31
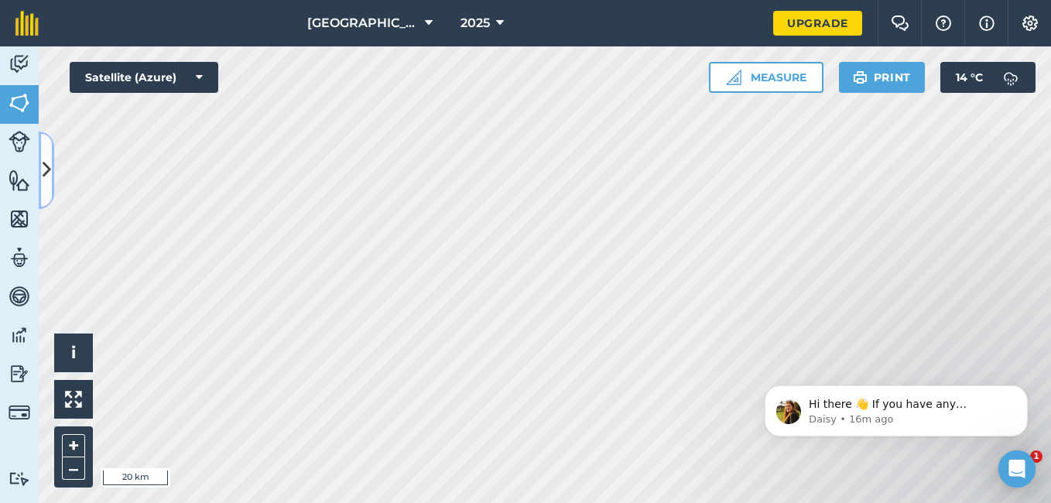
click at [46, 166] on icon at bounding box center [47, 169] width 9 height 27
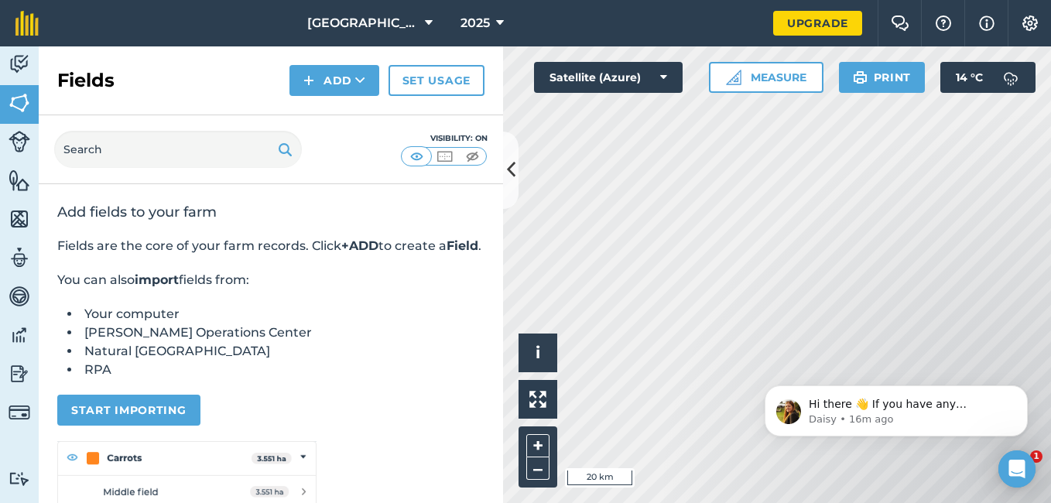
click at [94, 379] on li "RPA" at bounding box center [282, 370] width 404 height 19
click at [118, 426] on button "Start importing" at bounding box center [128, 410] width 143 height 31
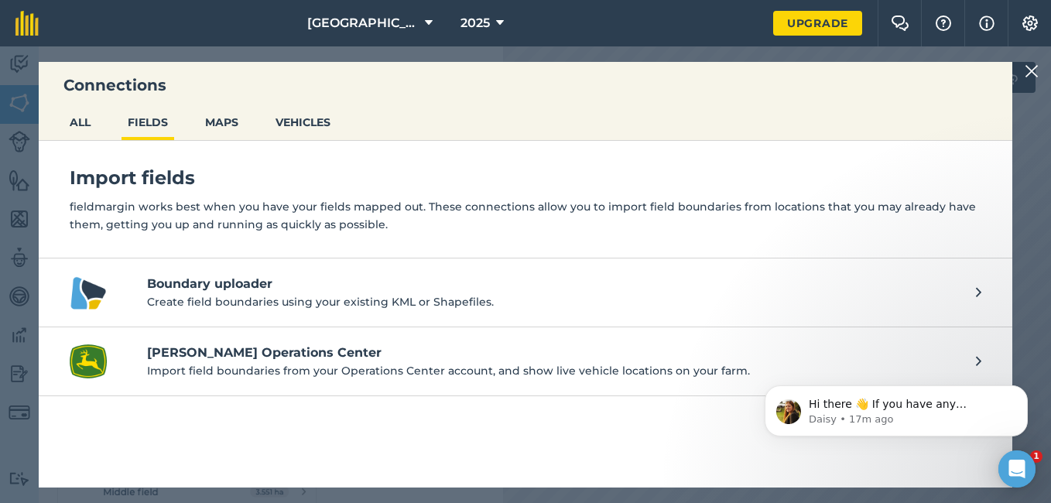
click at [224, 286] on h4 "Boundary uploader" at bounding box center [553, 284] width 813 height 19
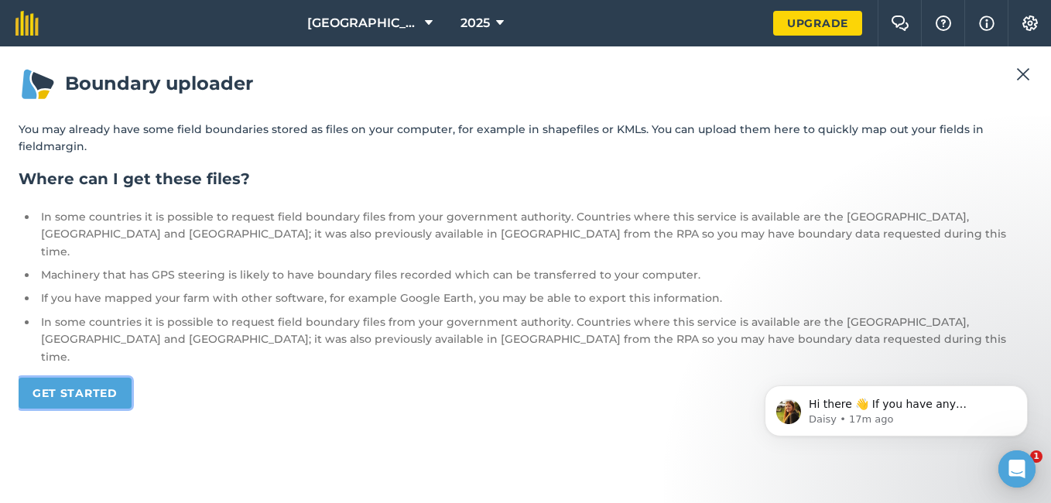
click at [67, 378] on link "Get started" at bounding box center [75, 393] width 113 height 31
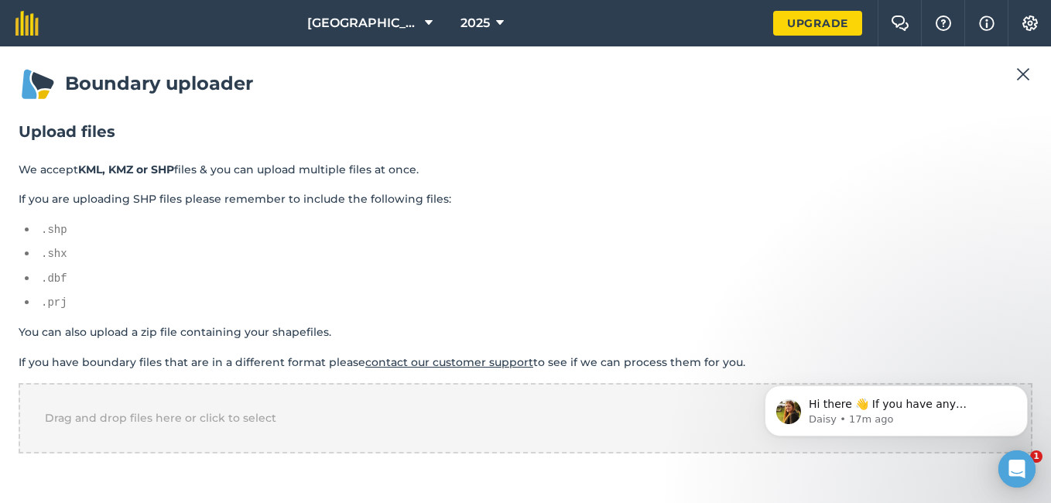
click at [1026, 77] on img at bounding box center [1023, 74] width 14 height 19
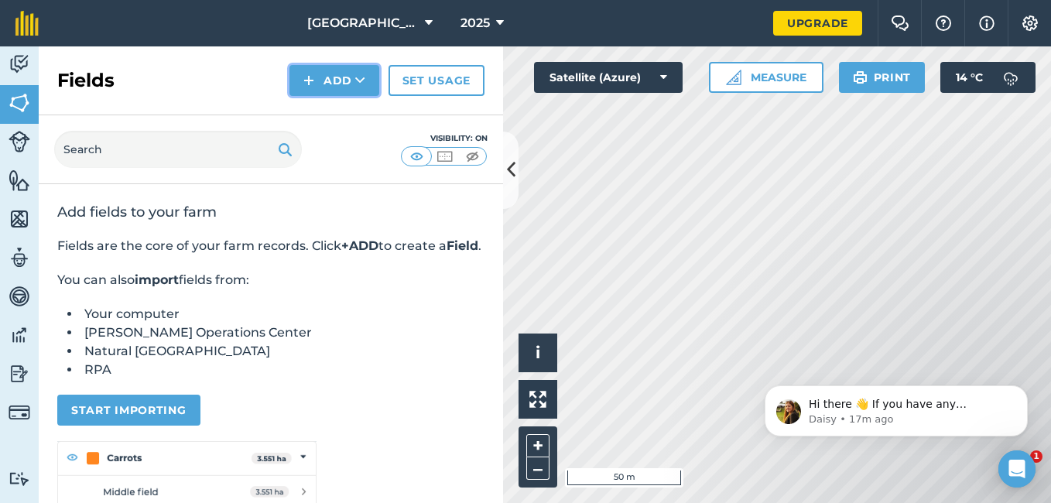
click at [342, 74] on button "Add" at bounding box center [334, 80] width 90 height 31
click at [331, 111] on link "Draw" at bounding box center [334, 115] width 85 height 34
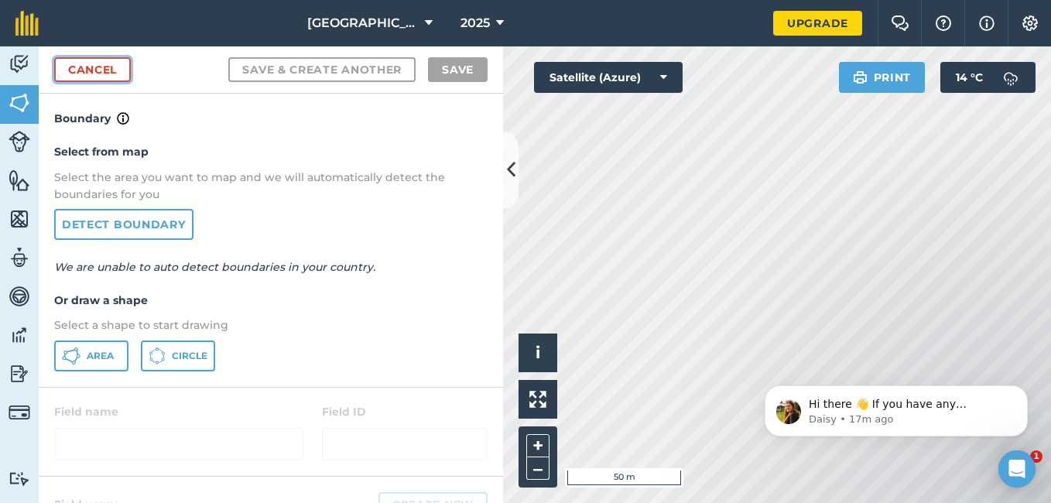
click at [104, 70] on link "Cancel" at bounding box center [92, 69] width 77 height 25
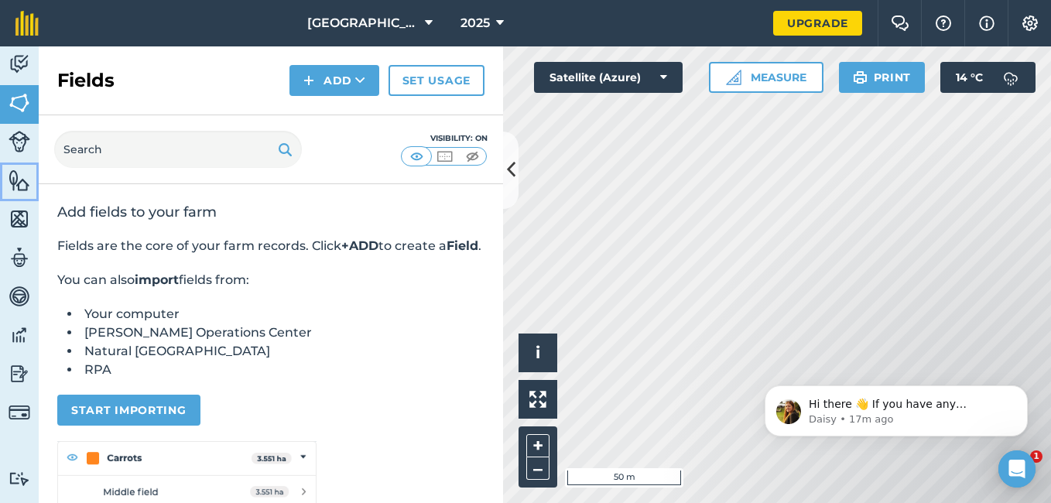
click at [21, 186] on img at bounding box center [20, 180] width 22 height 23
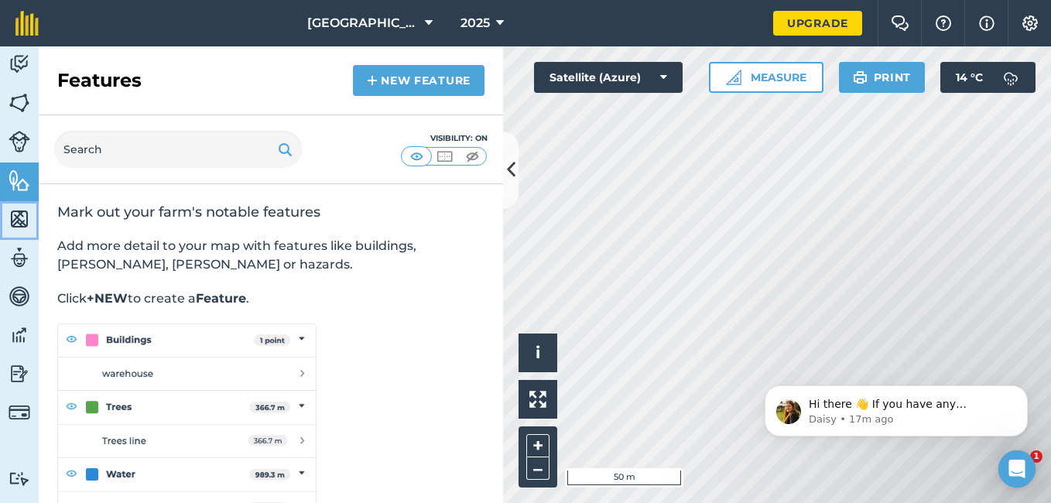
click at [12, 219] on img at bounding box center [20, 218] width 22 height 23
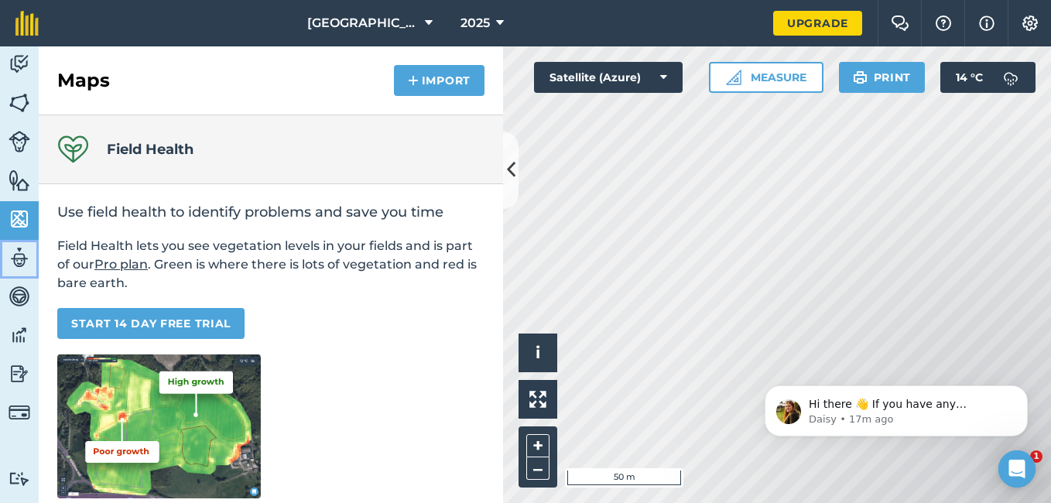
click at [23, 258] on img at bounding box center [20, 257] width 22 height 23
select select "MEMBER"
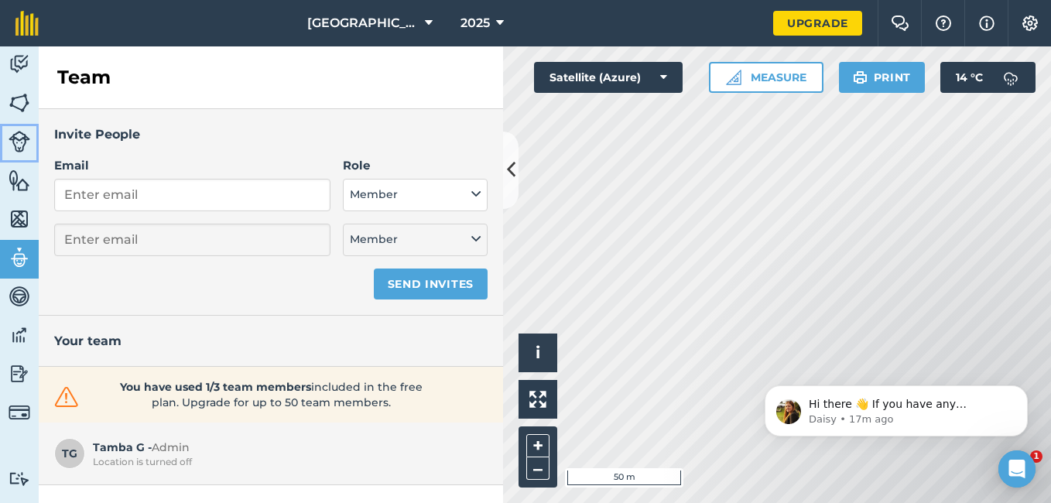
click at [18, 137] on img at bounding box center [20, 142] width 22 height 22
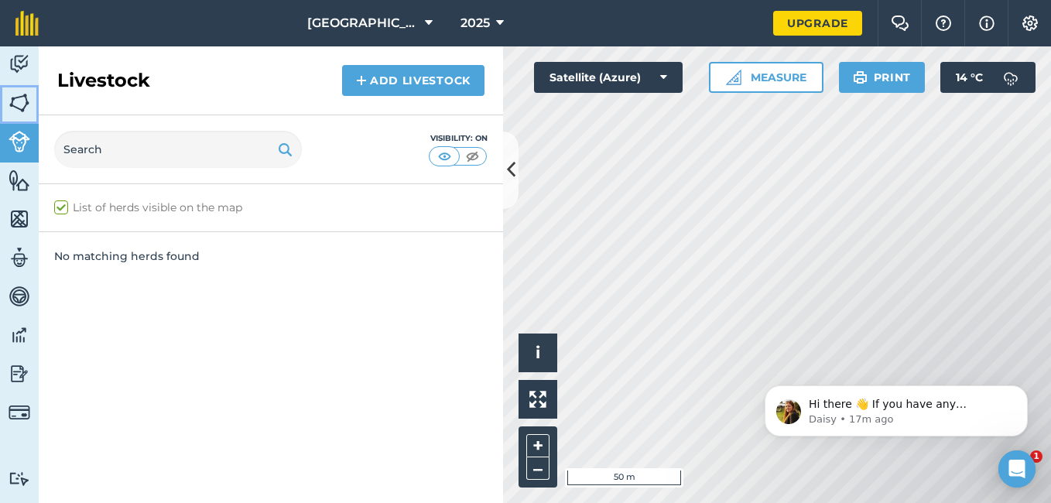
click at [21, 102] on img at bounding box center [20, 102] width 22 height 23
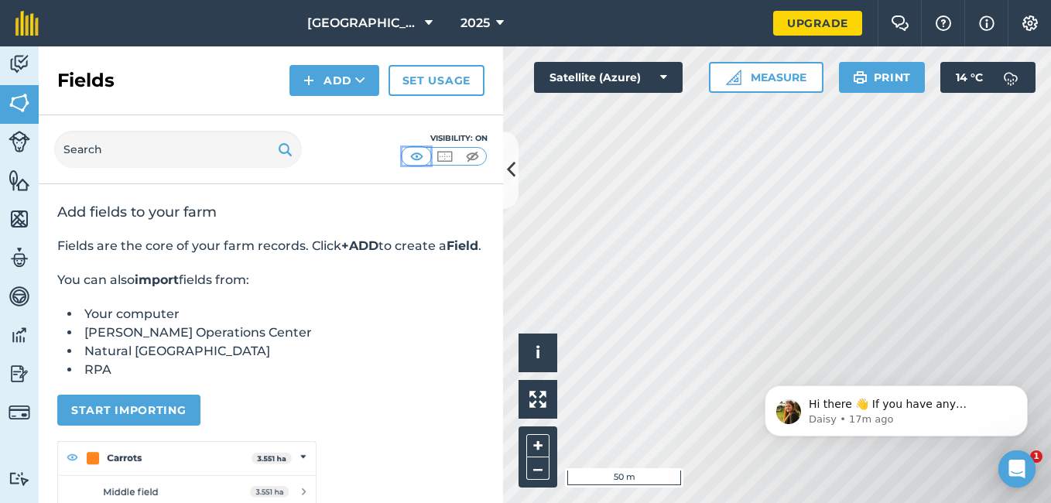
click at [413, 156] on img at bounding box center [416, 156] width 19 height 15
click at [242, 150] on input "text" at bounding box center [178, 149] width 248 height 37
click at [112, 66] on div "Fields Add Set usage" at bounding box center [271, 80] width 464 height 69
click at [23, 64] on img at bounding box center [20, 64] width 22 height 23
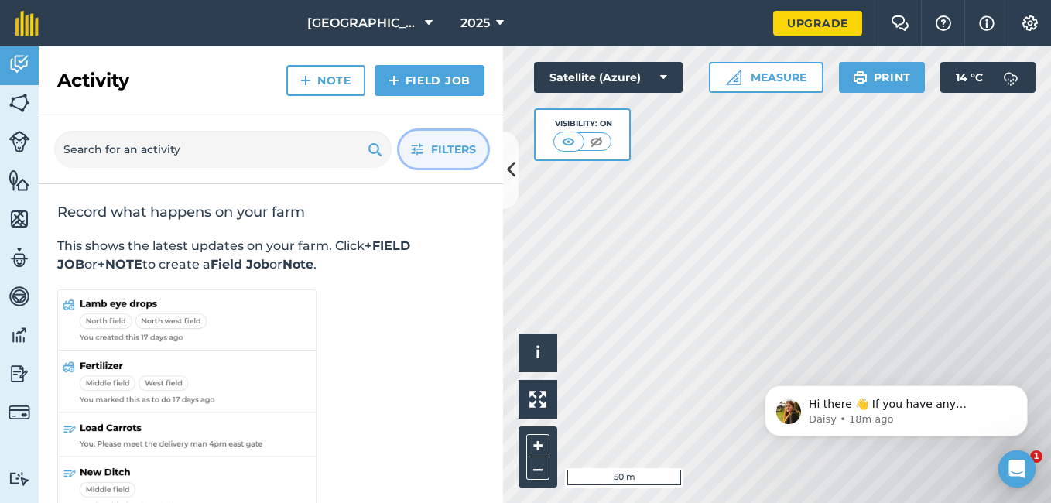
click at [453, 145] on span "Filters" at bounding box center [453, 149] width 45 height 17
click at [435, 77] on link "Field Job" at bounding box center [430, 80] width 110 height 31
